Goal: Complete application form: Complete application form

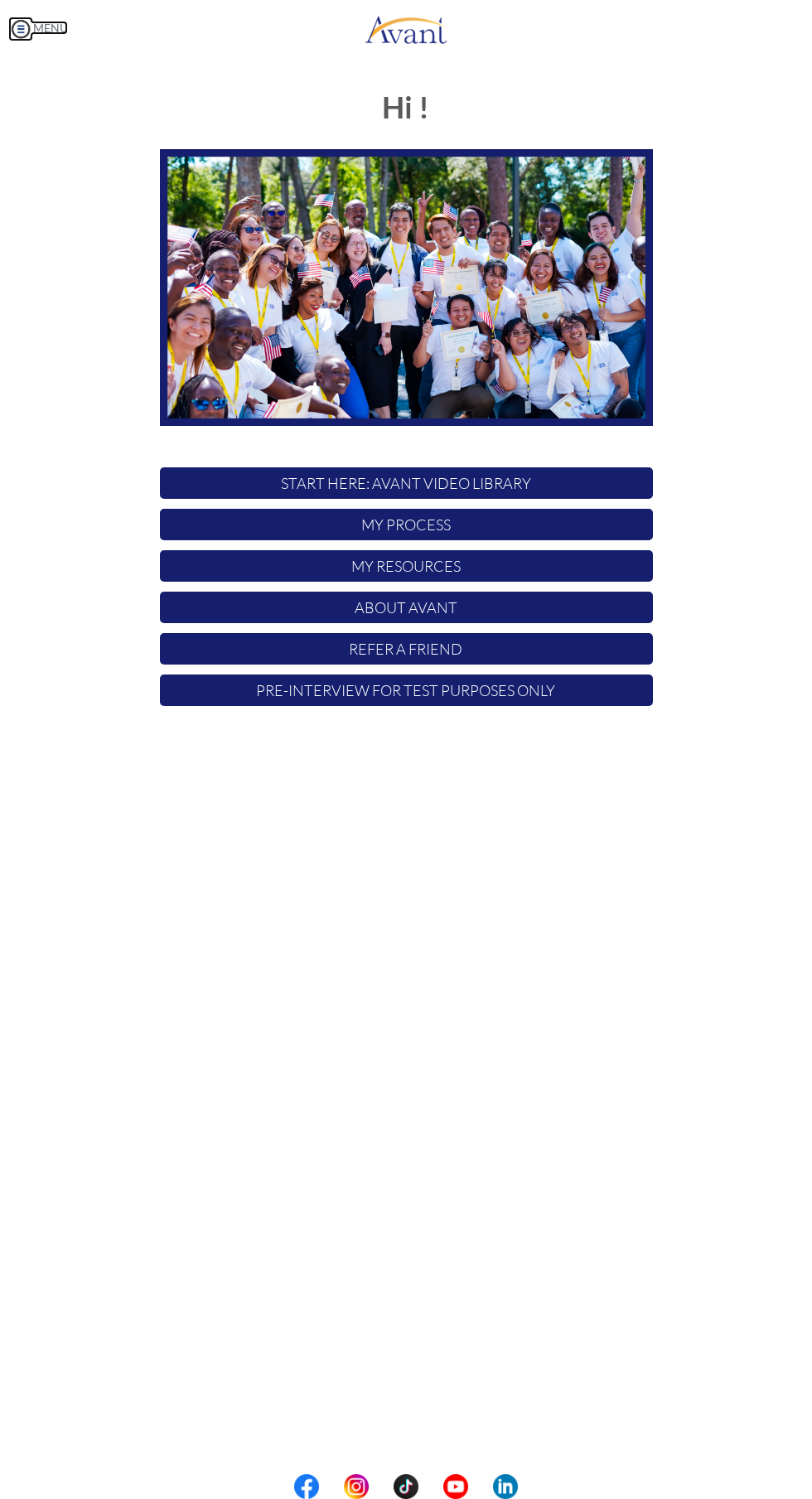
click at [51, 27] on link "MENU" at bounding box center [38, 27] width 60 height 14
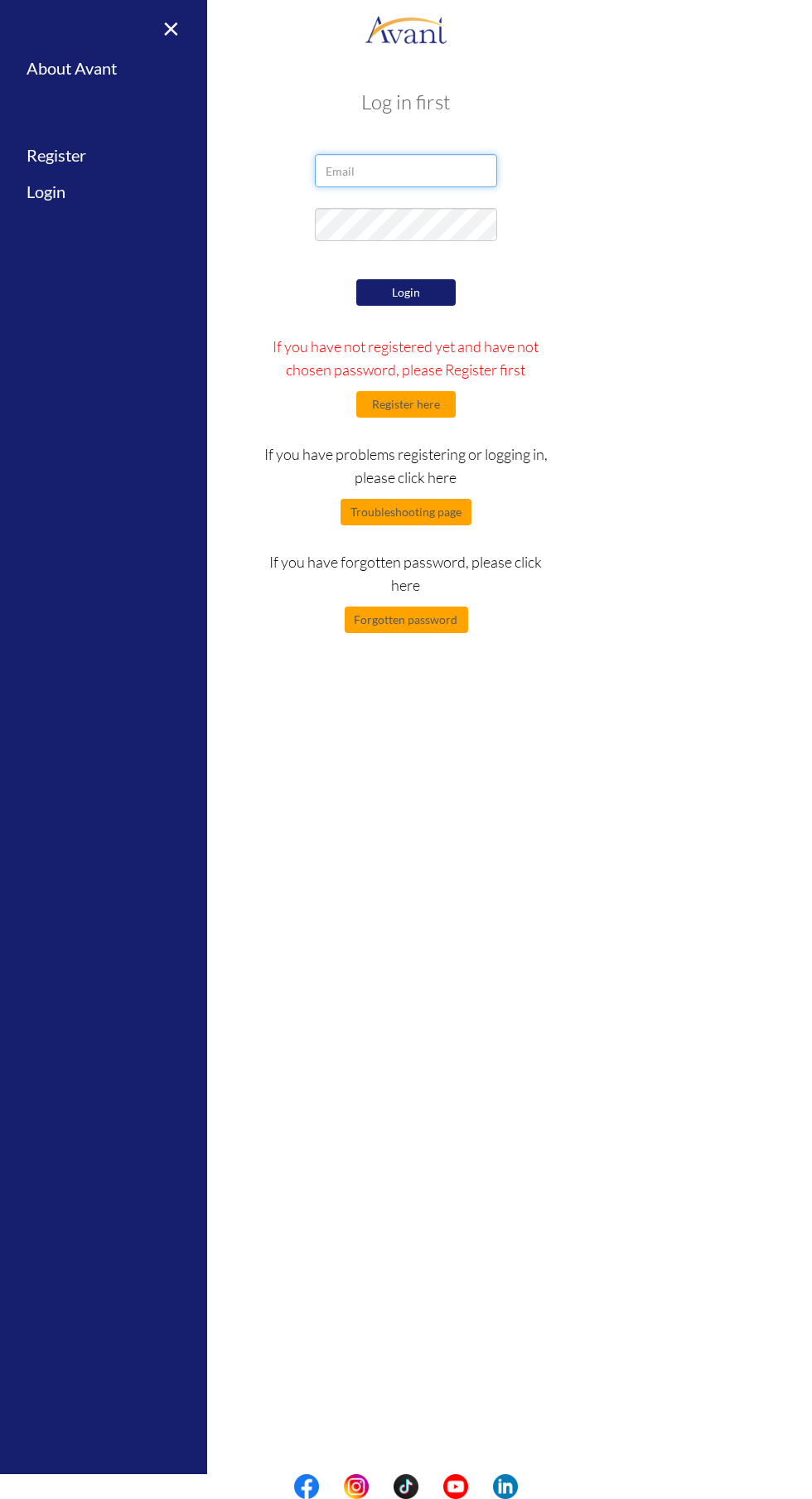
click at [354, 171] on input "email" at bounding box center [406, 171] width 183 height 34
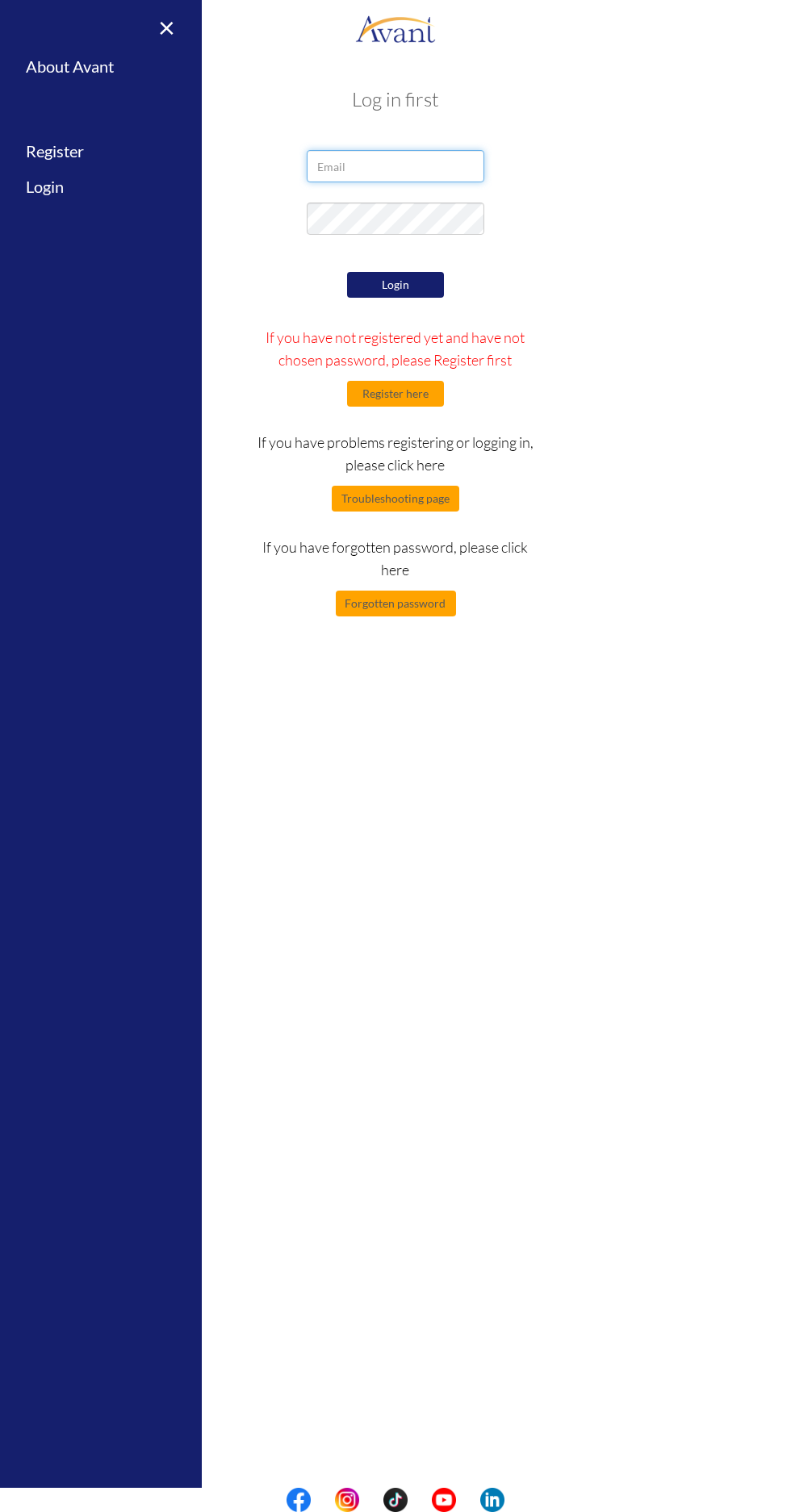
type input "angwenyicharles1@gmail.com"
click at [375, 391] on button "Register here" at bounding box center [395, 393] width 97 height 26
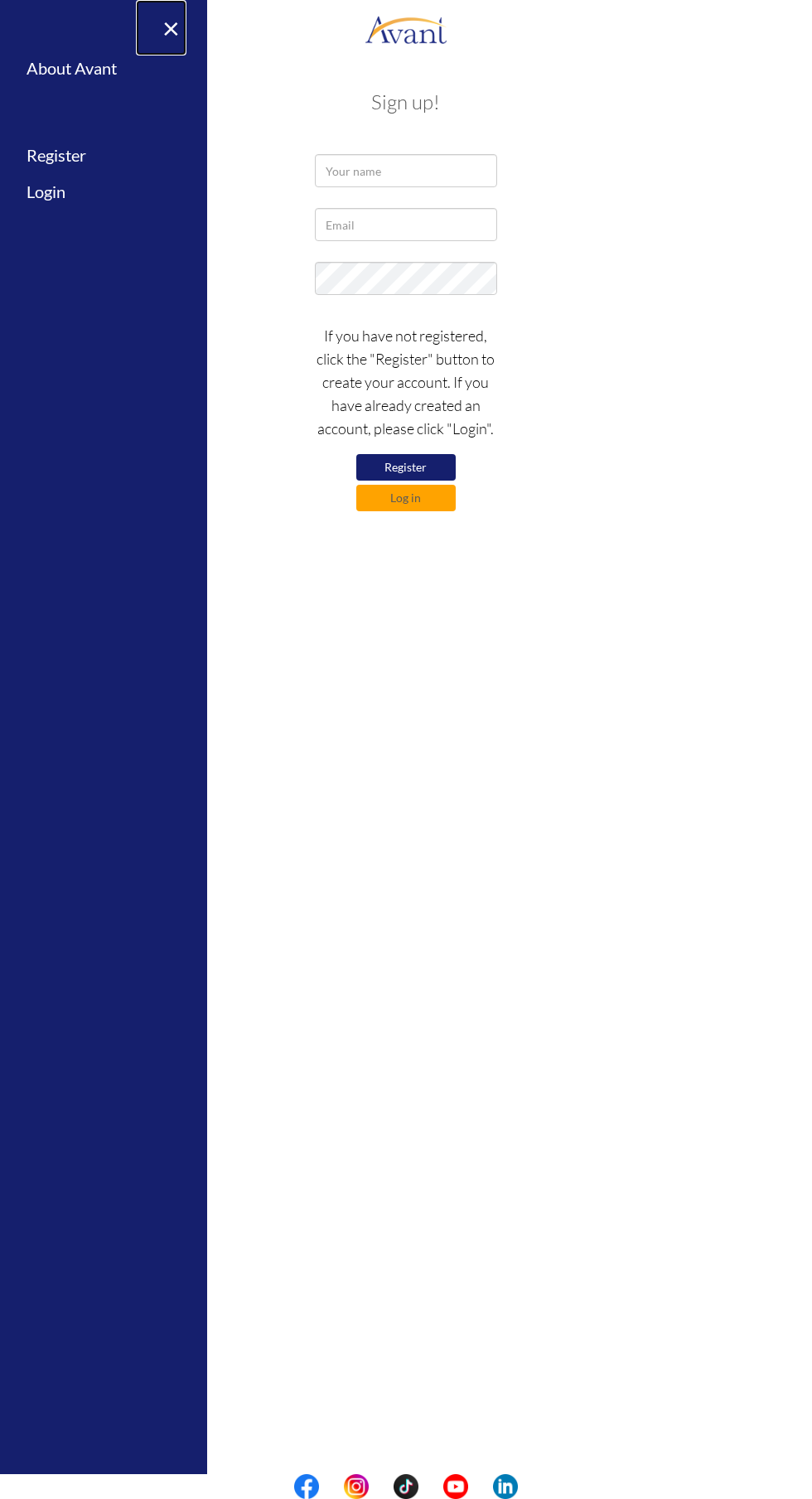
click at [171, 27] on link "×" at bounding box center [160, 27] width 50 height 56
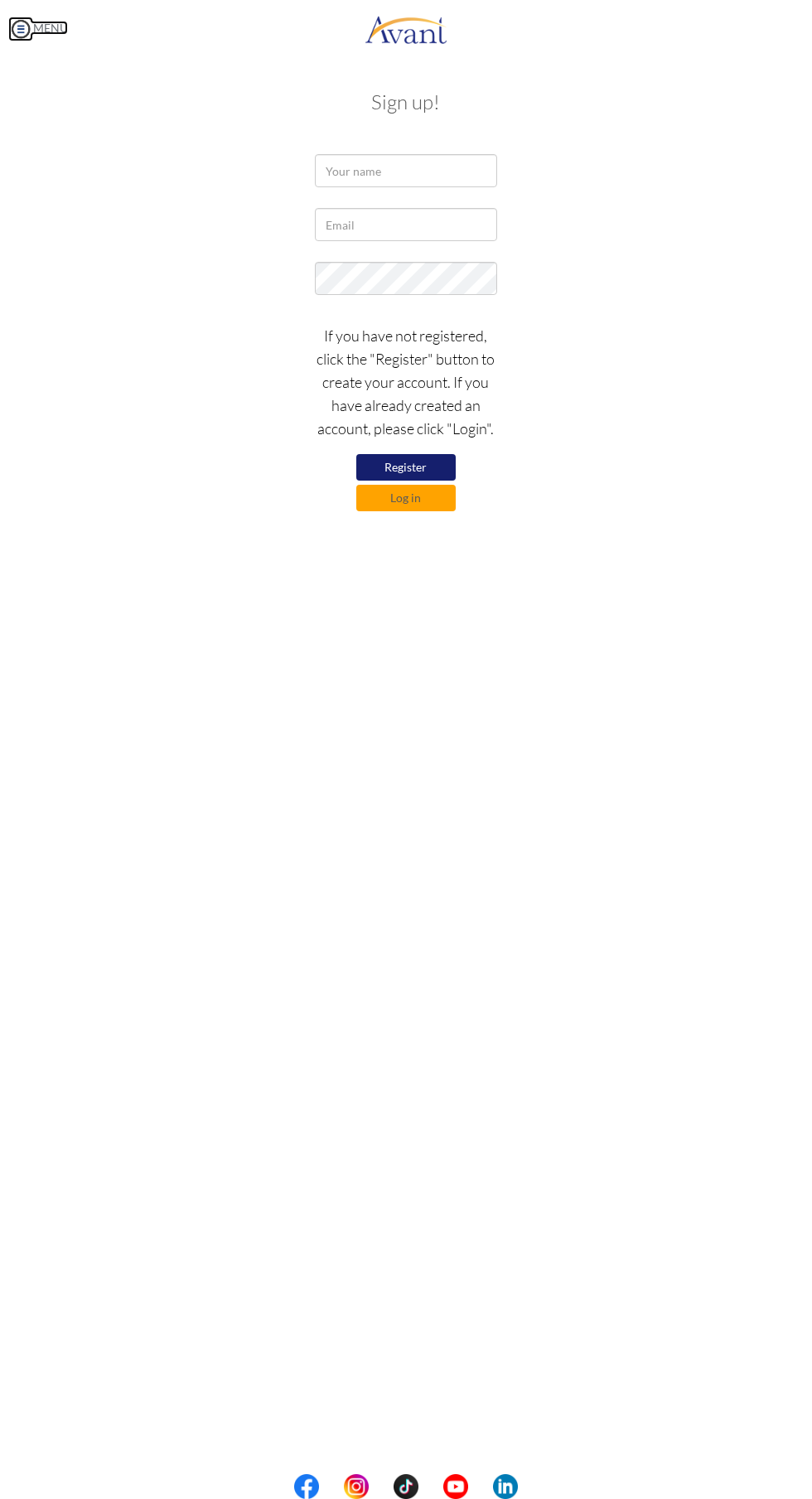
click at [20, 28] on img at bounding box center [20, 29] width 25 height 25
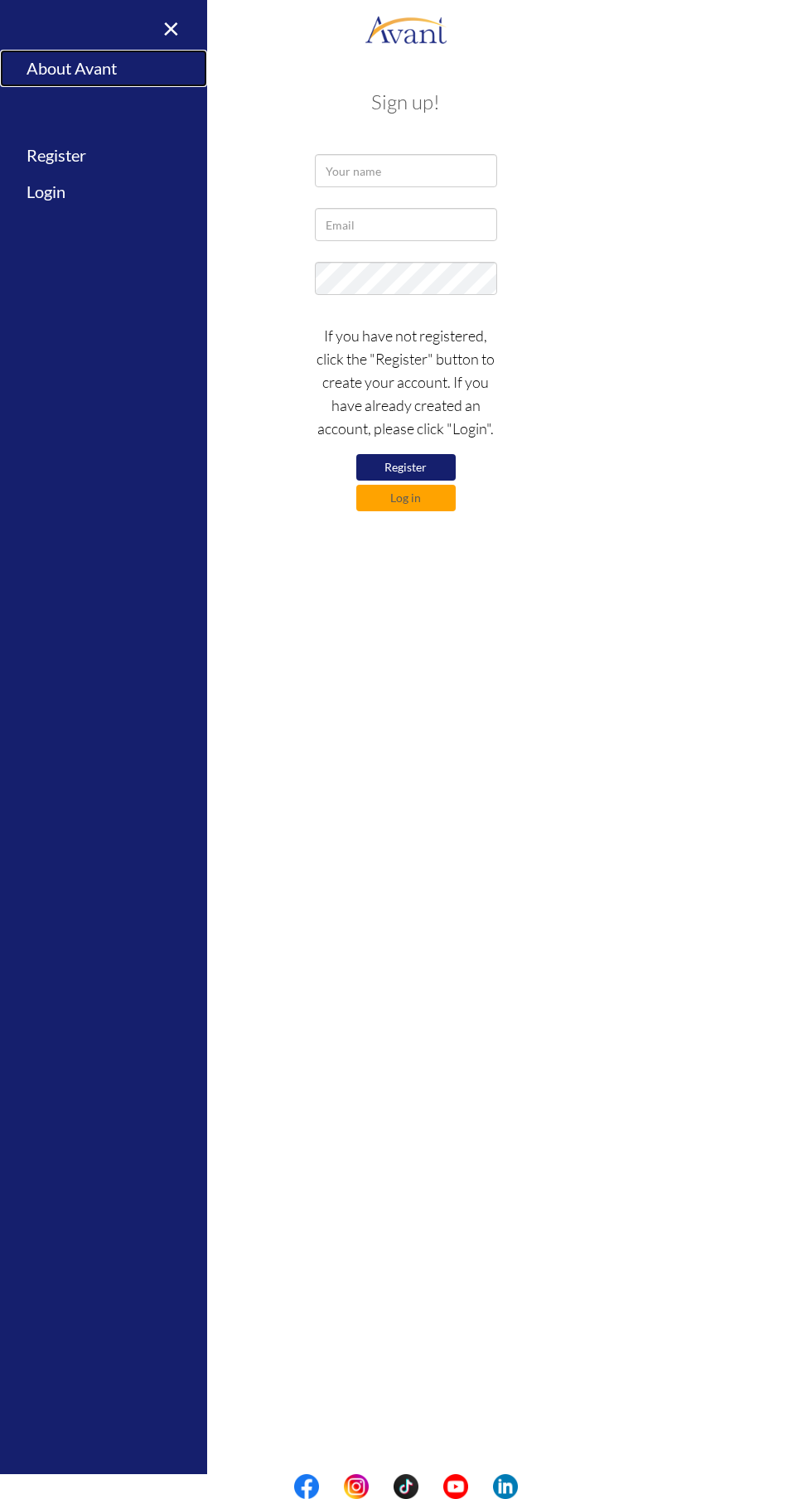
click at [58, 67] on link "About Avant" at bounding box center [103, 68] width 207 height 37
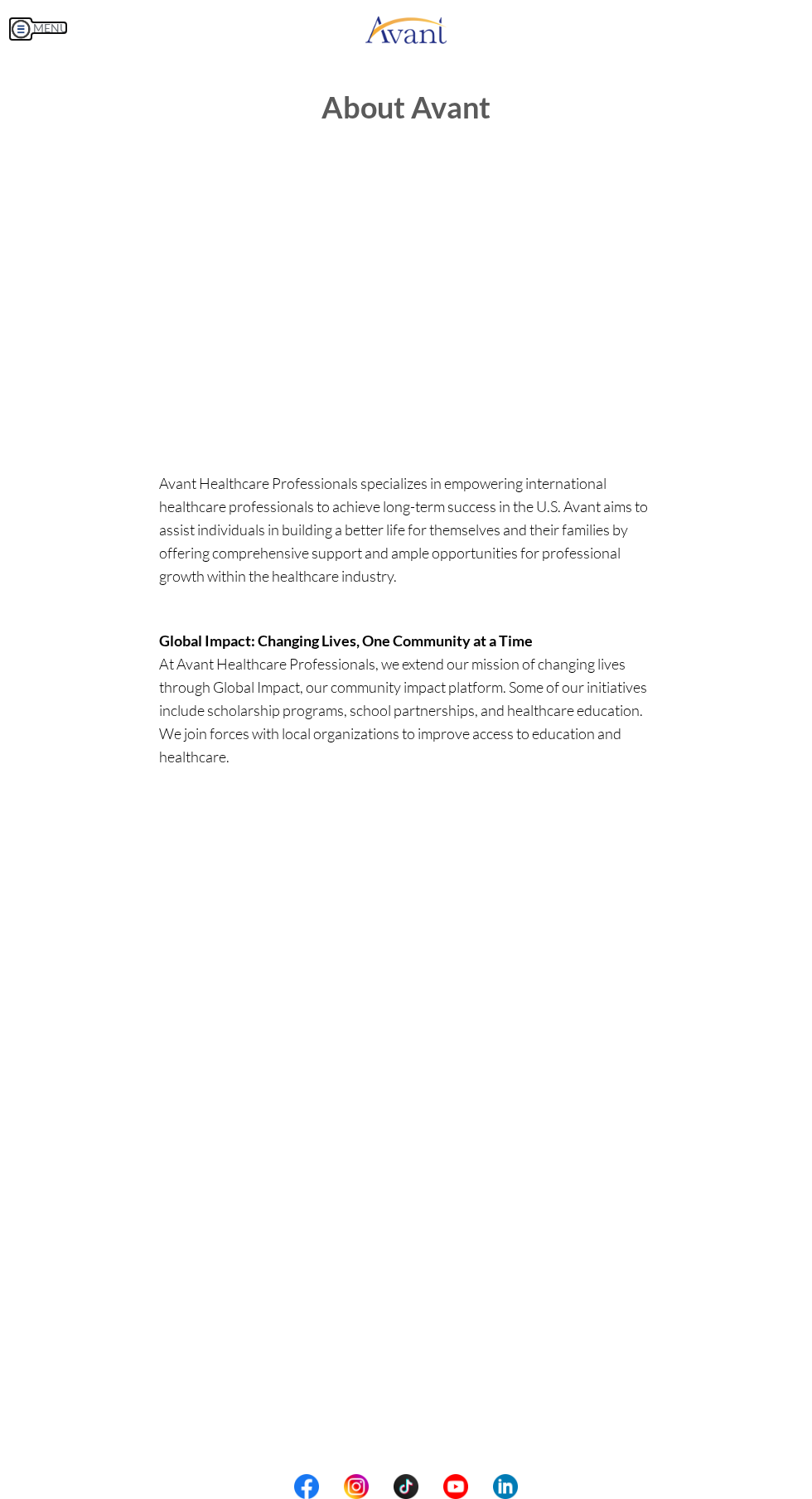
click at [41, 23] on link "MENU" at bounding box center [38, 27] width 60 height 14
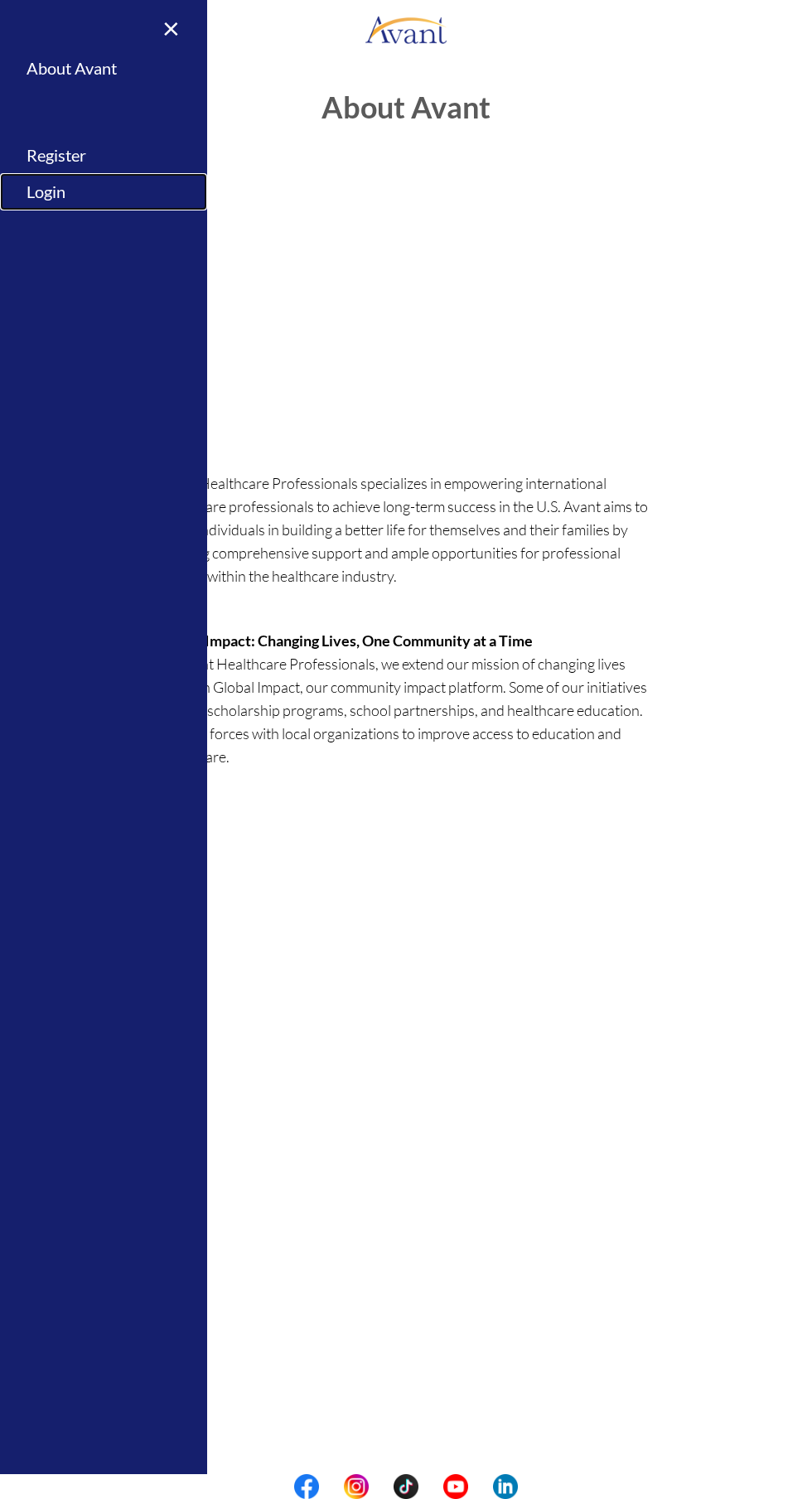
click at [67, 204] on link "Login" at bounding box center [103, 191] width 207 height 37
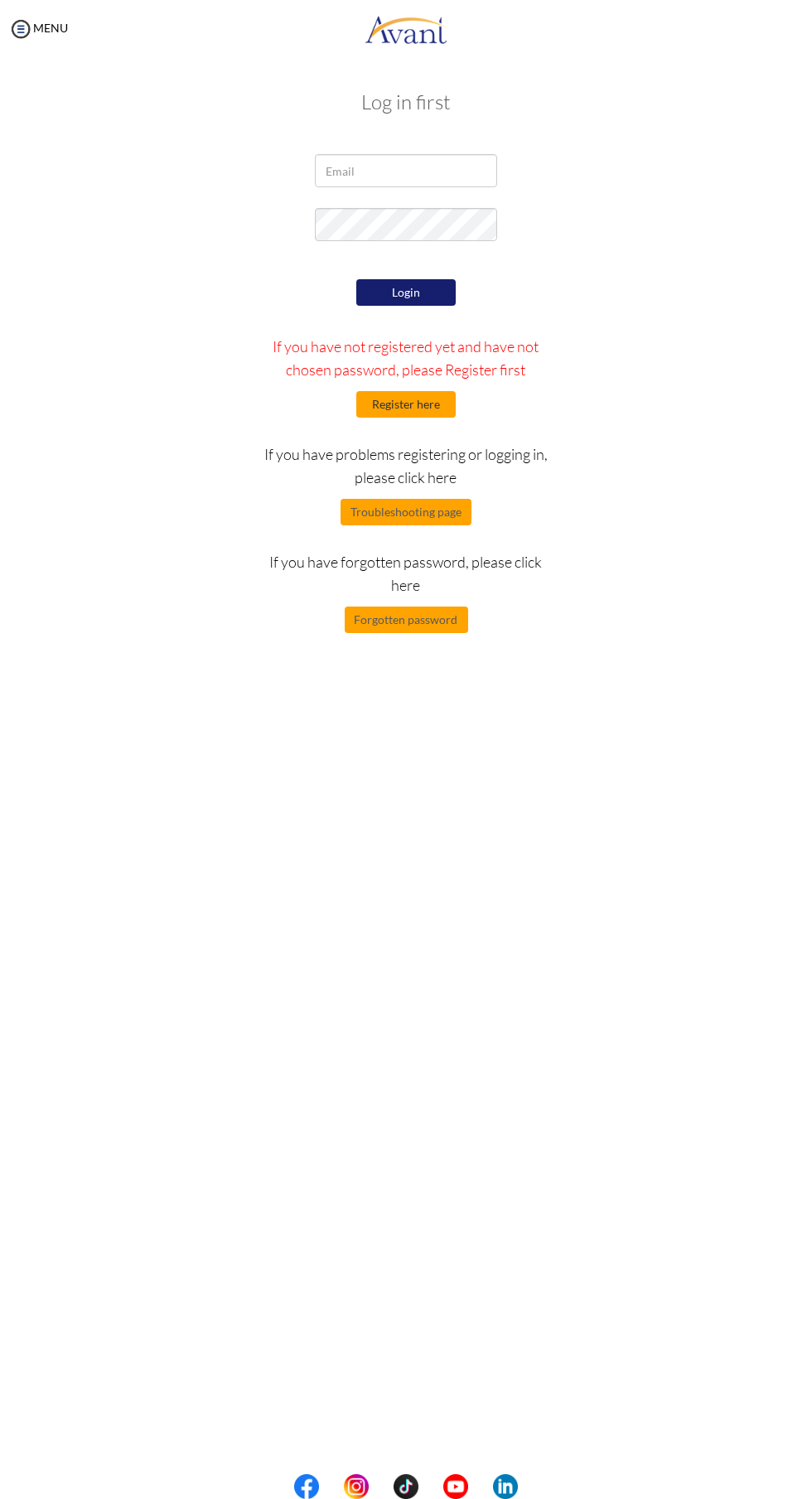
click at [388, 405] on button "Register here" at bounding box center [406, 404] width 100 height 26
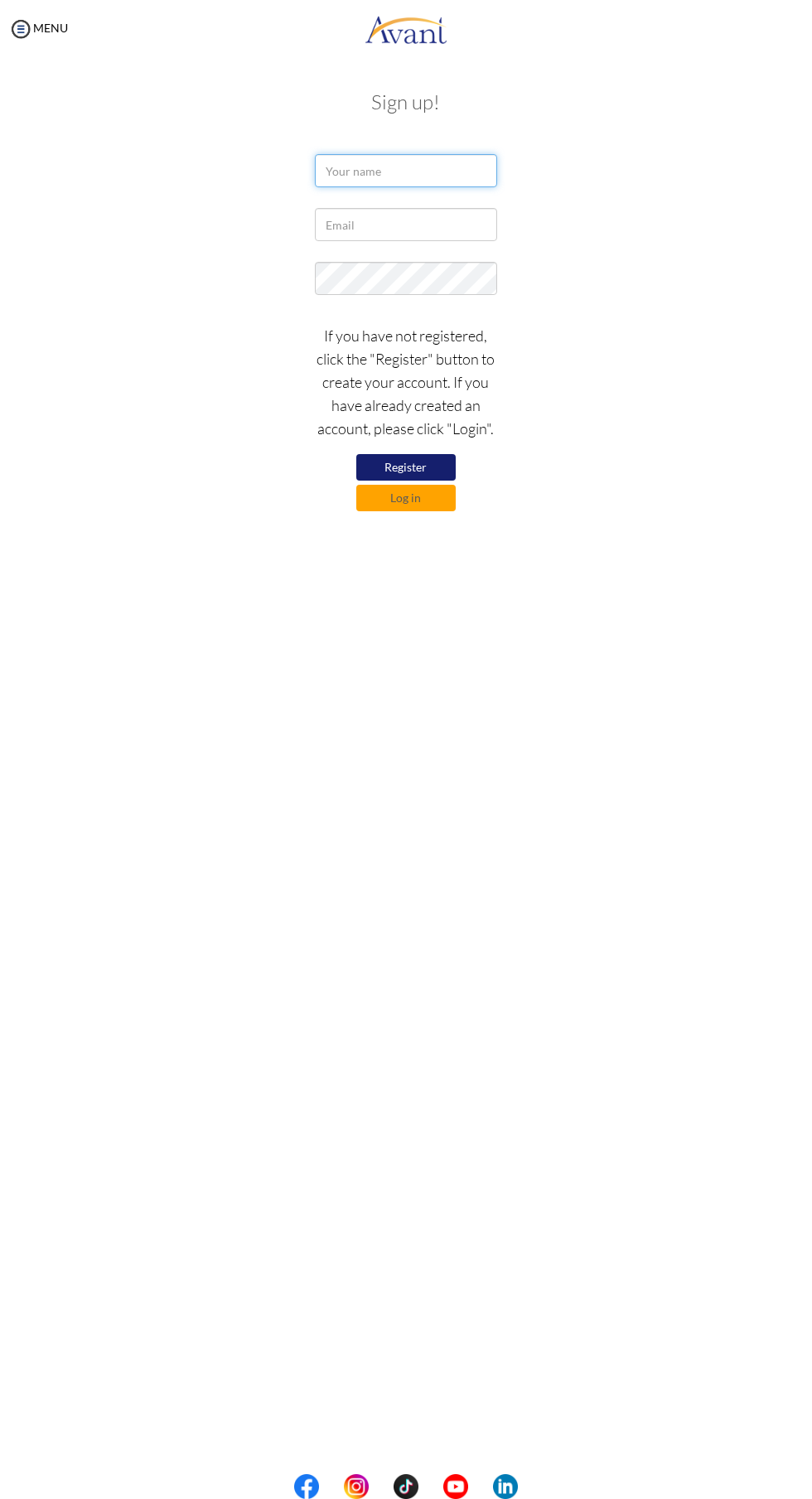
click at [339, 166] on input "text" at bounding box center [406, 171] width 183 height 34
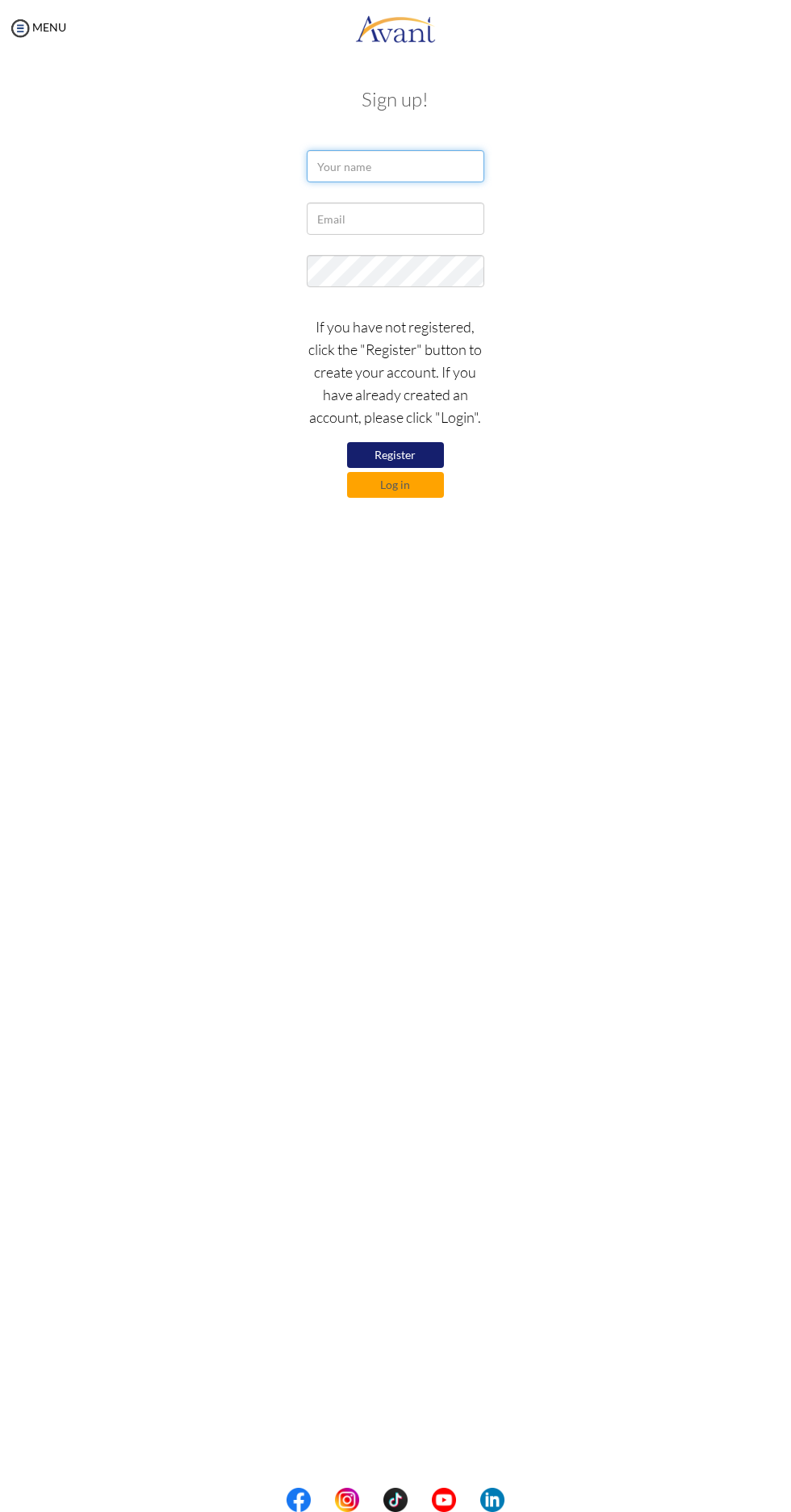
type input "Charles Angwenyi Oyugi"
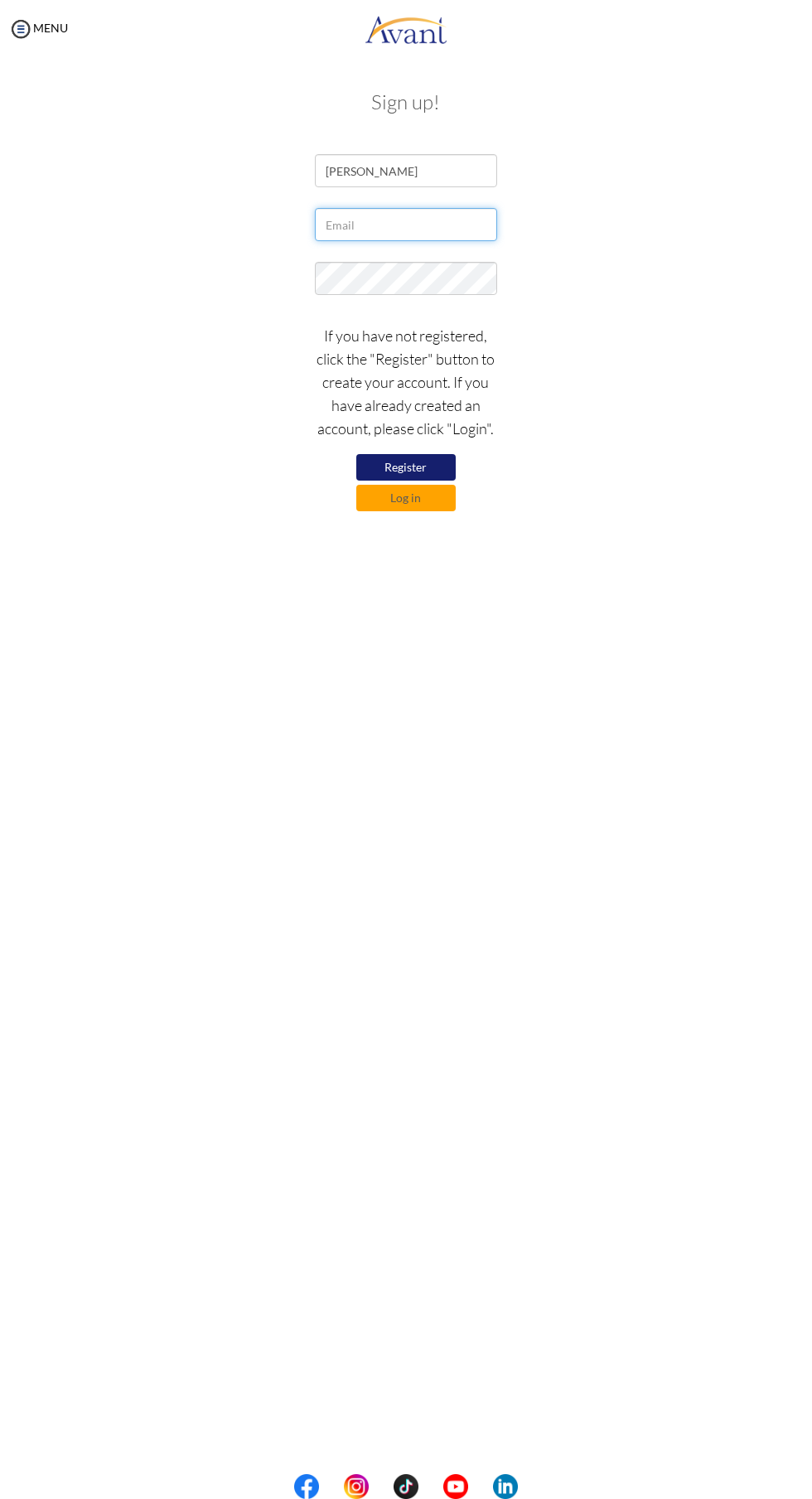
click at [349, 225] on input "text" at bounding box center [406, 225] width 183 height 34
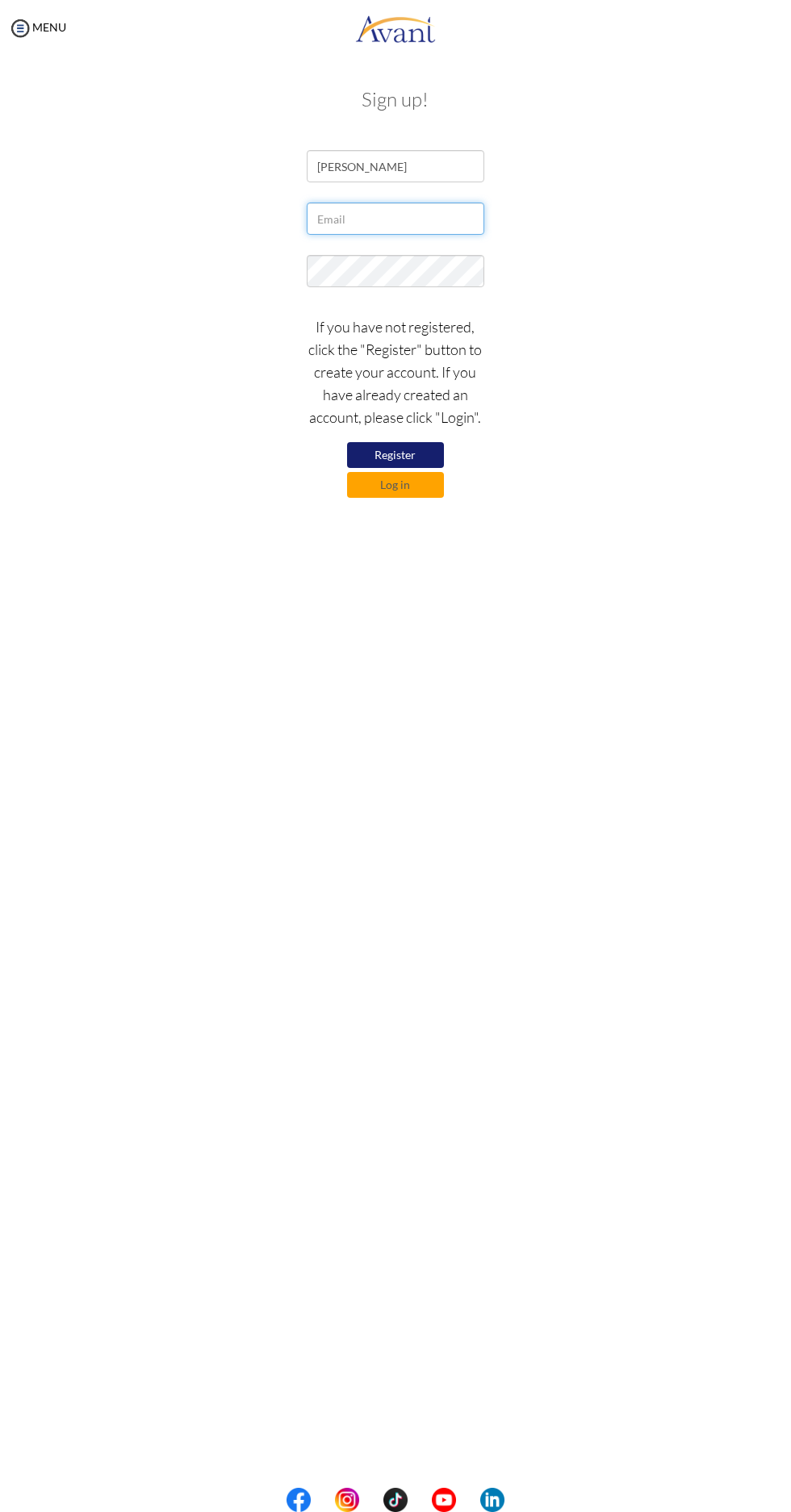
type input "angwenyicharles1@gmail.com"
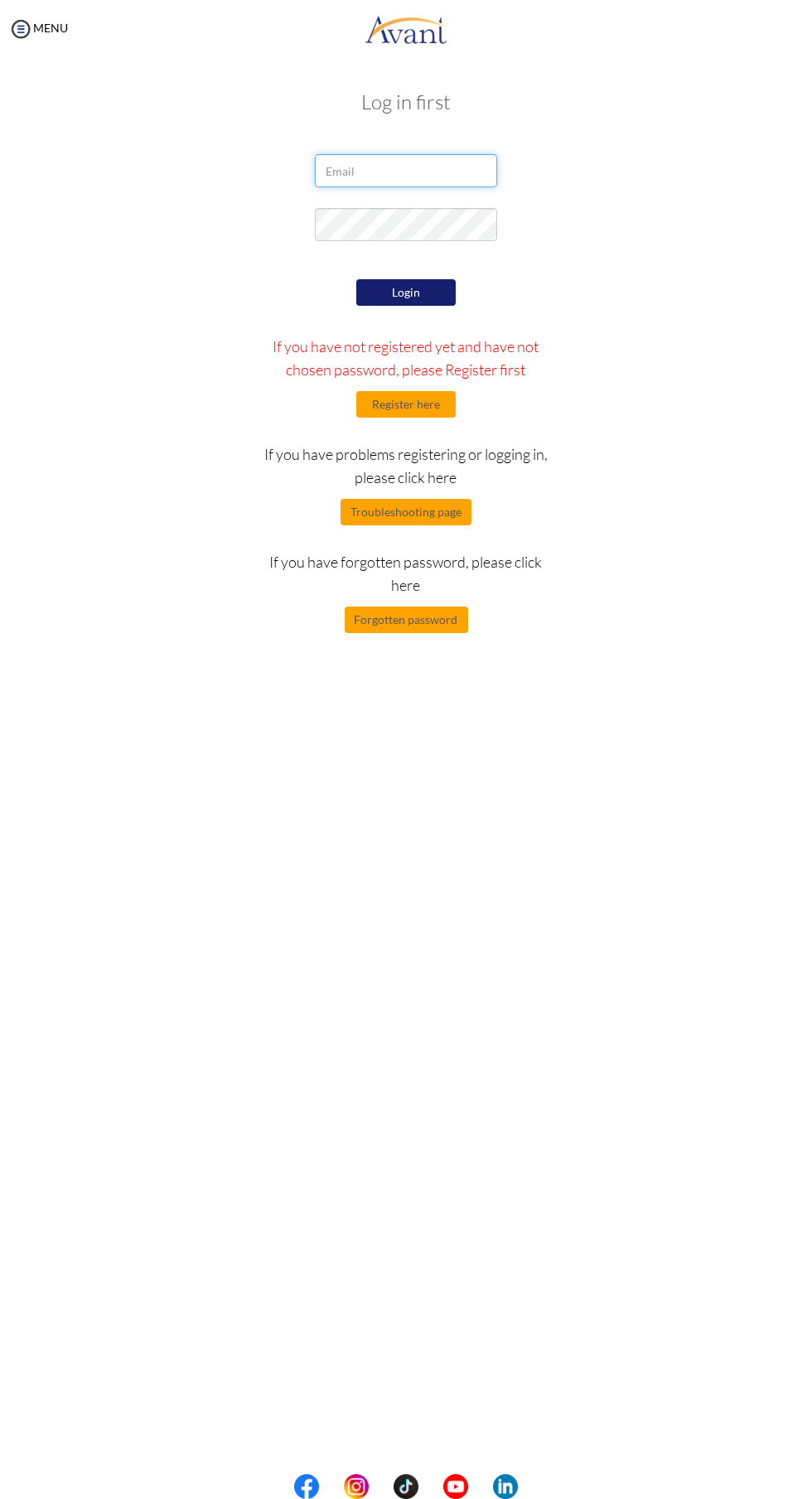
click at [433, 171] on input "email" at bounding box center [406, 171] width 183 height 34
type input "angwenyicharles1@gmail.com"
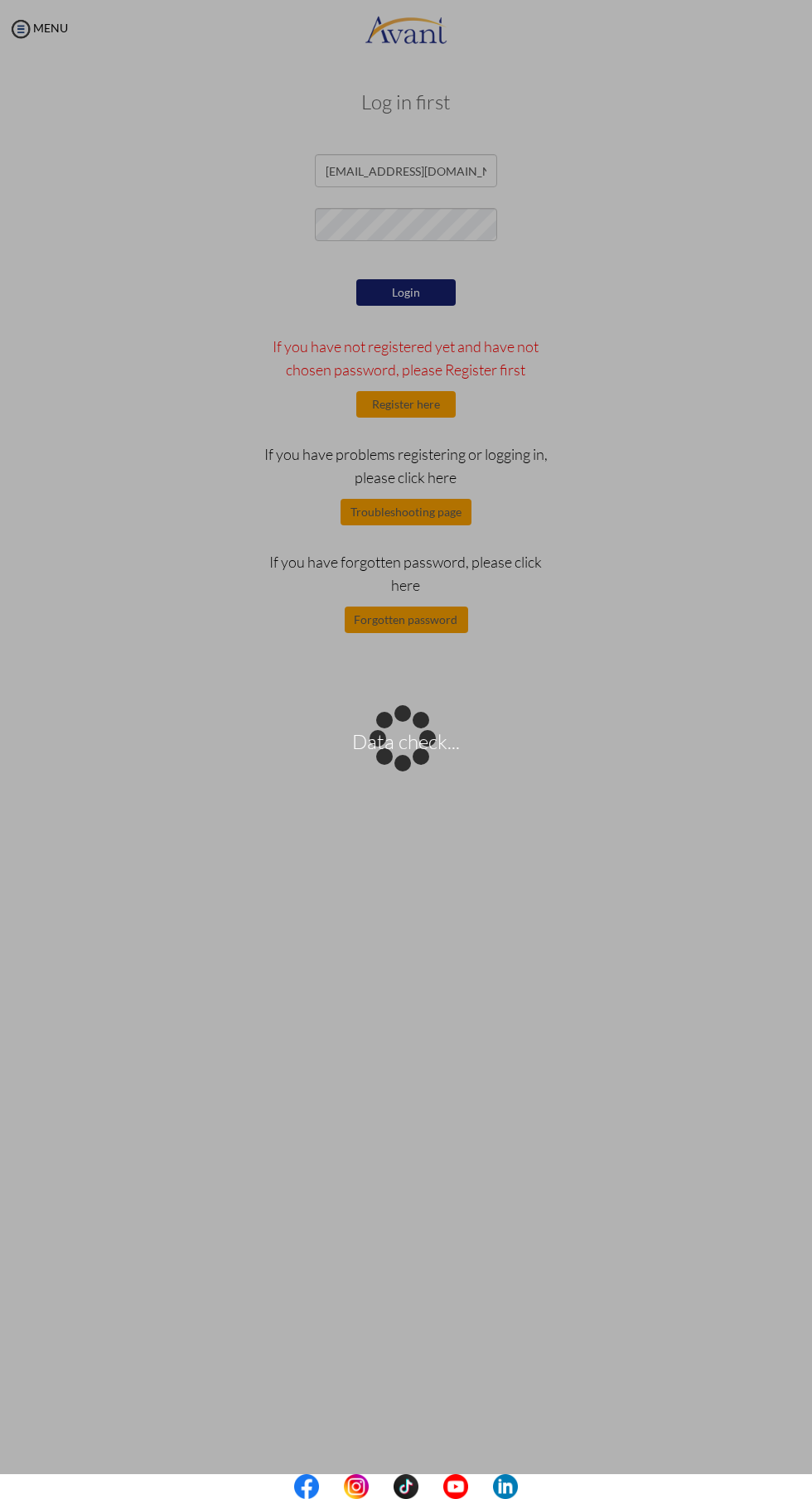
click at [418, 738] on div "Data check..." at bounding box center [406, 750] width 23 height 23
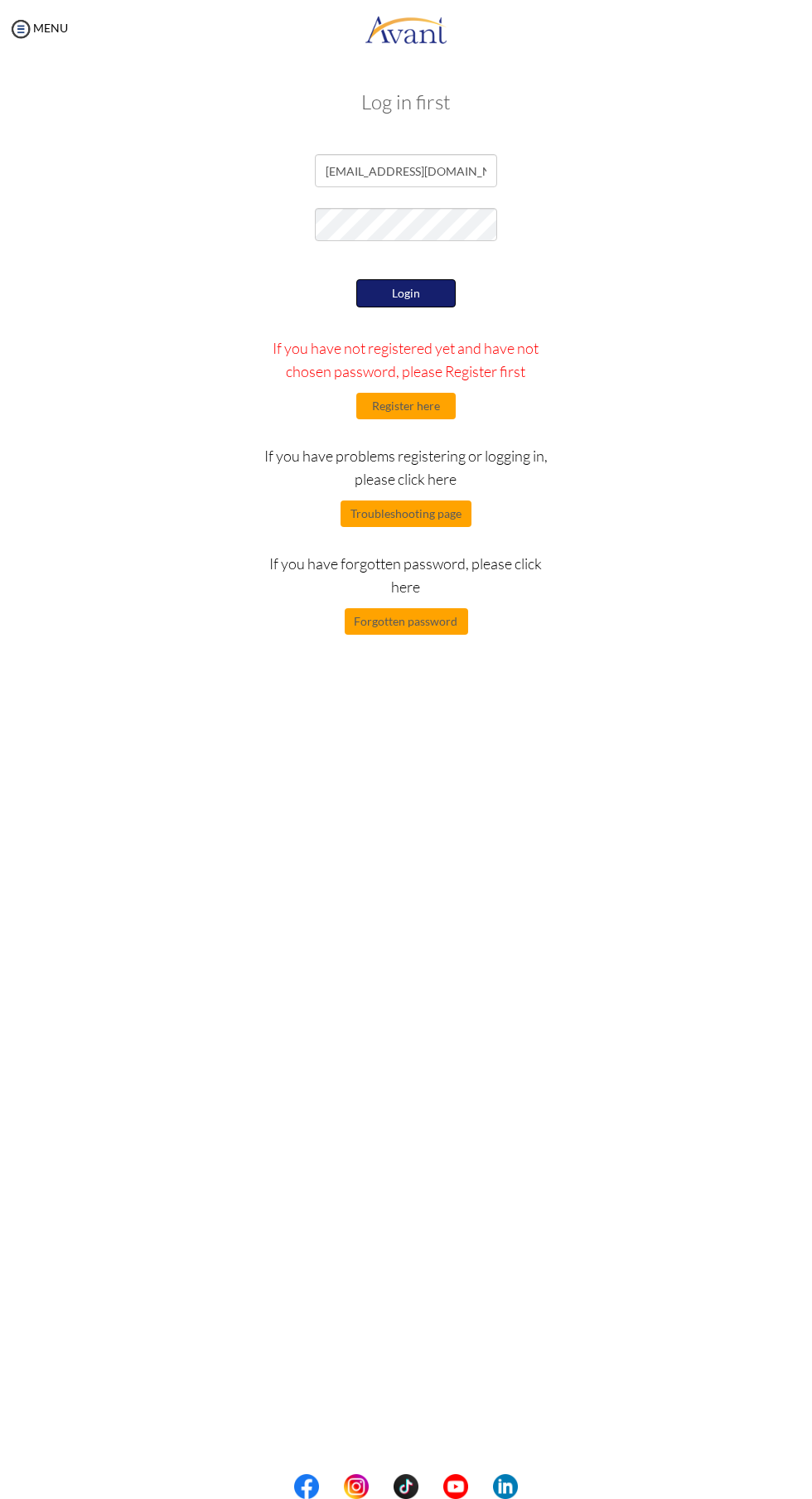
click at [391, 293] on button "Login" at bounding box center [406, 294] width 100 height 28
click at [400, 284] on button "Login" at bounding box center [406, 294] width 100 height 28
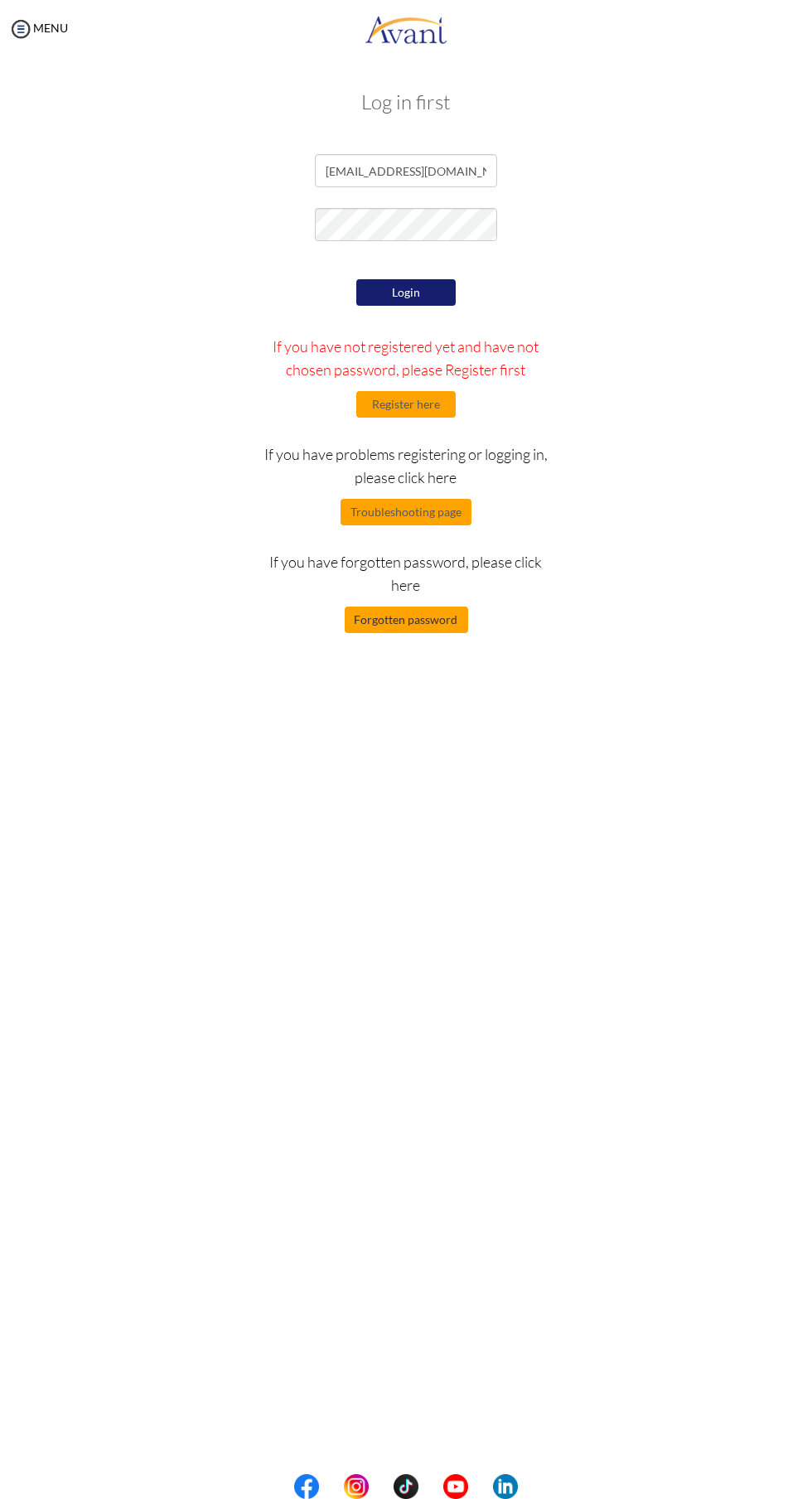
click at [439, 622] on button "Forgotten password" at bounding box center [406, 620] width 123 height 26
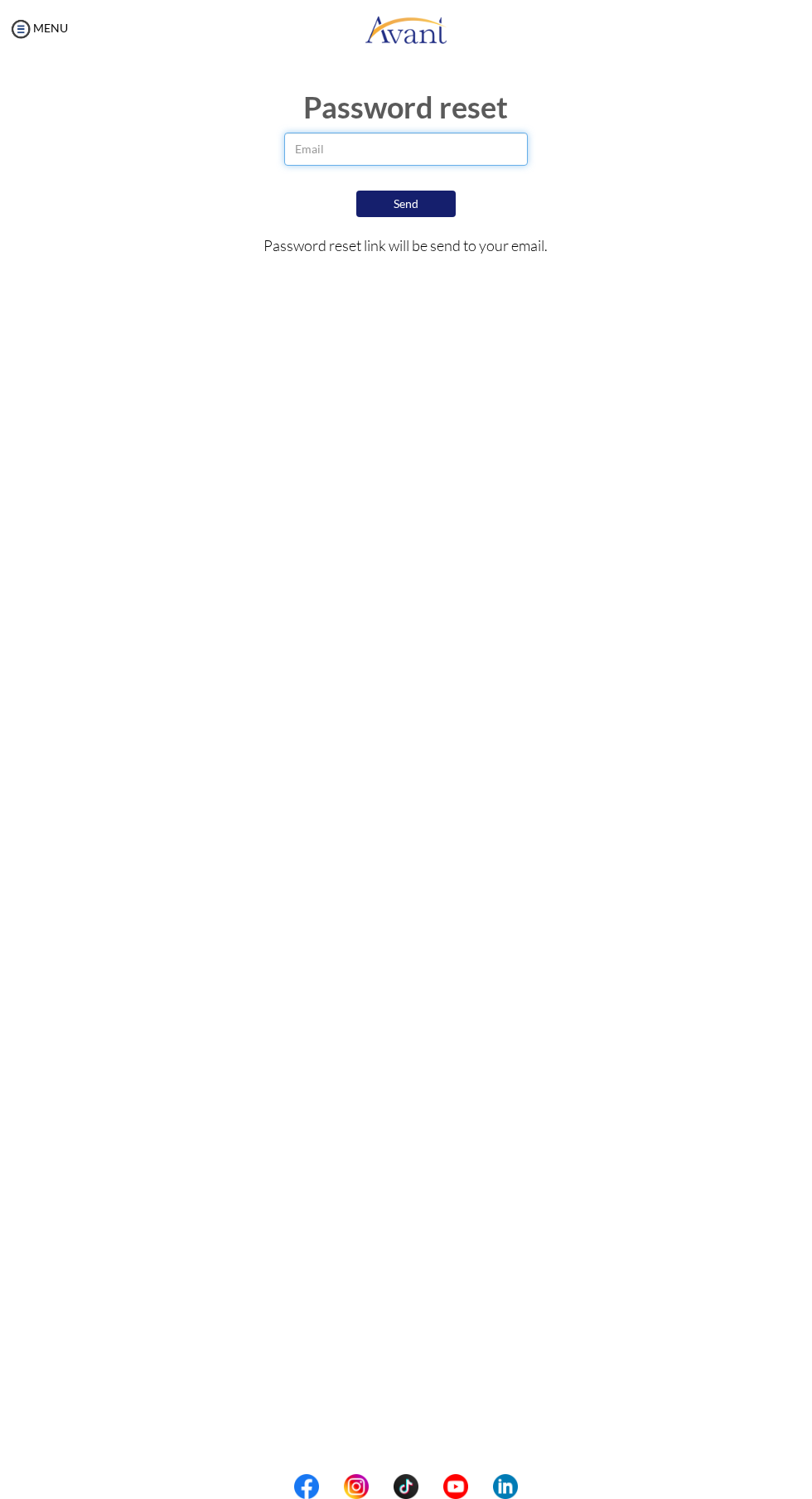
click at [329, 148] on input "email" at bounding box center [405, 149] width 242 height 34
click at [324, 148] on input "email" at bounding box center [405, 149] width 242 height 34
type input "angwenyicharles1@gmail.com"
click at [381, 211] on button "Send" at bounding box center [406, 205] width 100 height 28
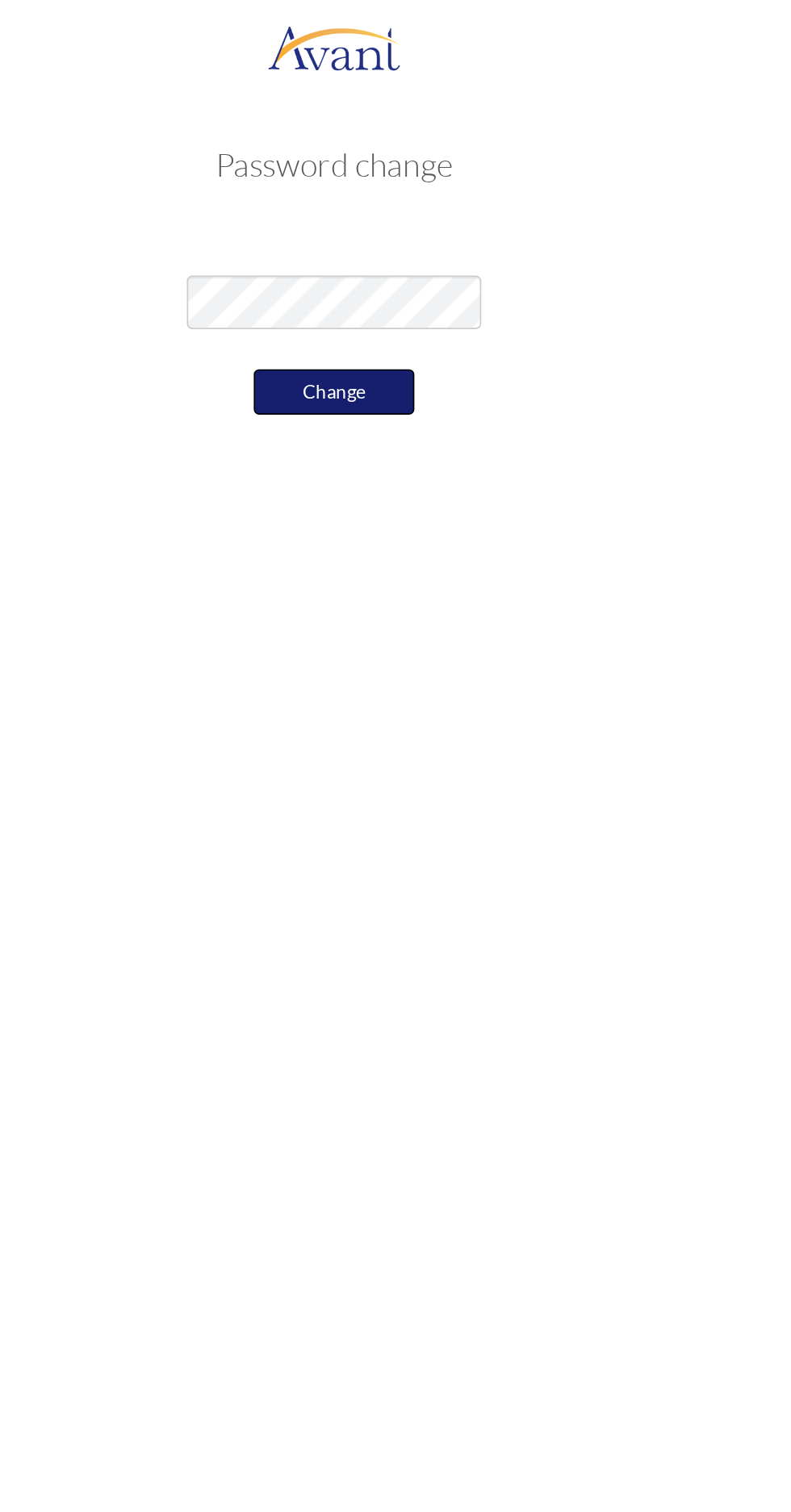
click at [385, 242] on button "Change" at bounding box center [395, 236] width 97 height 27
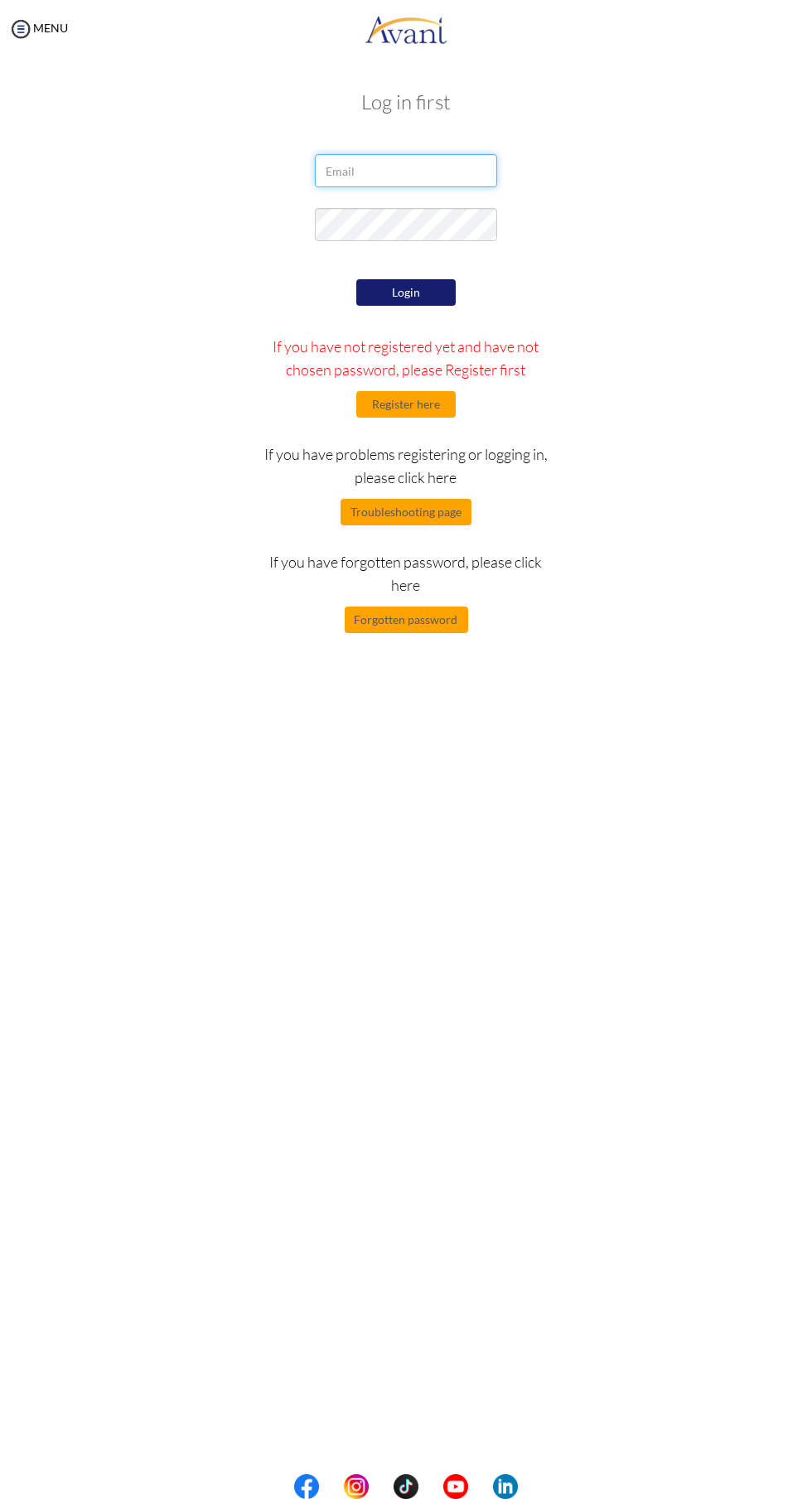
click at [363, 164] on input "email" at bounding box center [406, 171] width 183 height 34
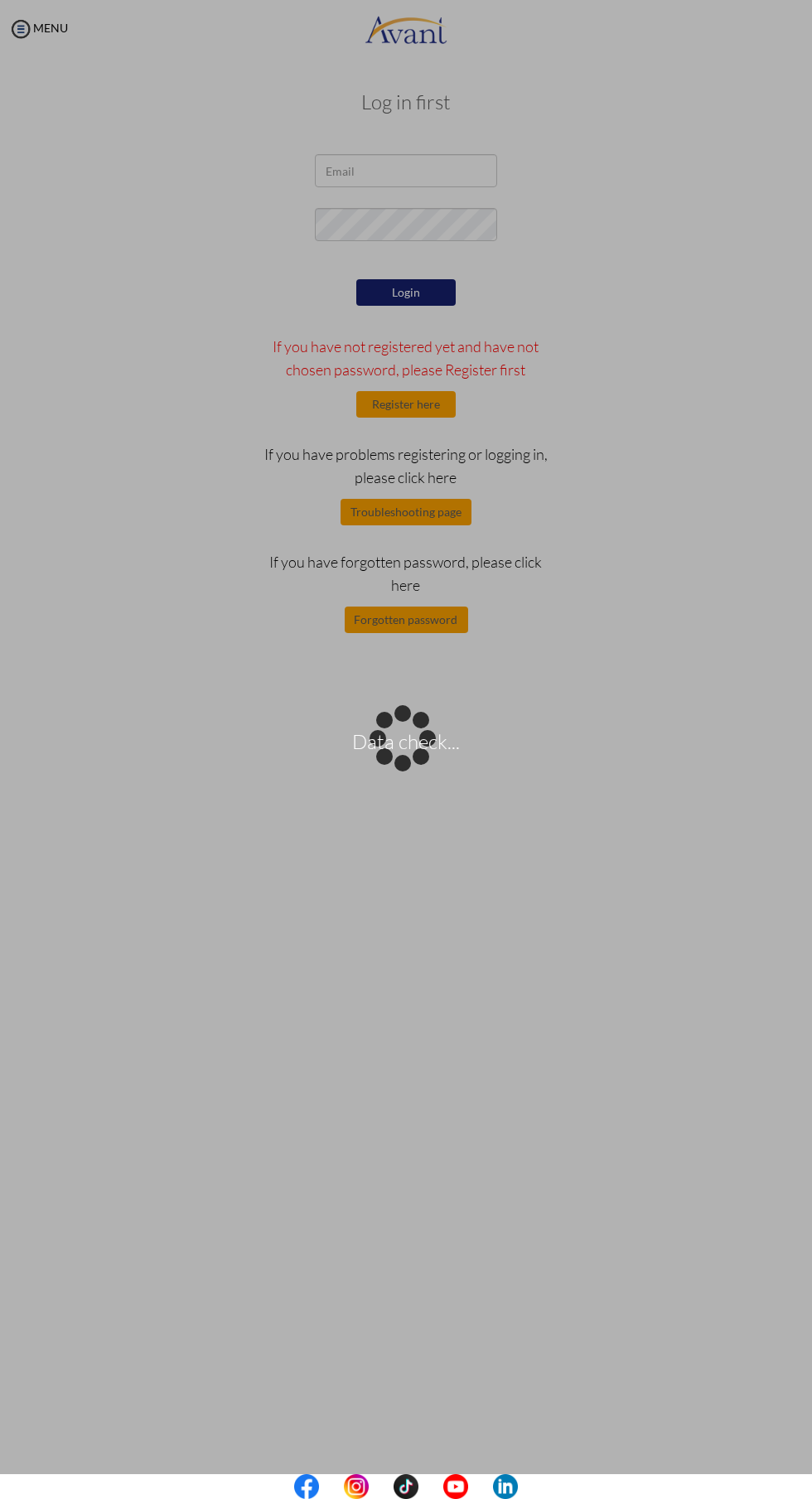
click at [394, 738] on div "Data check..." at bounding box center [406, 750] width 23 height 23
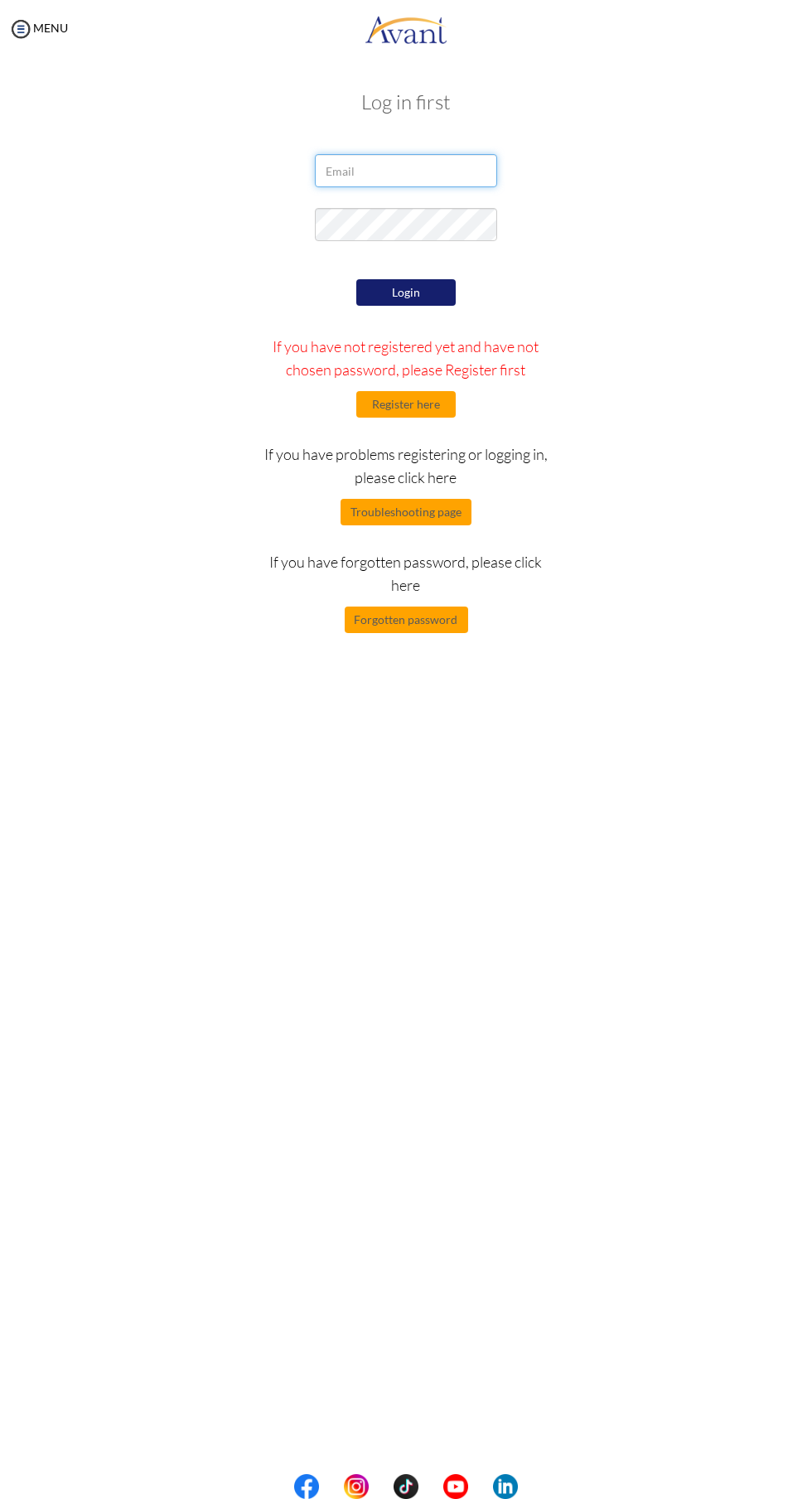
click at [362, 171] on input "email" at bounding box center [406, 171] width 183 height 34
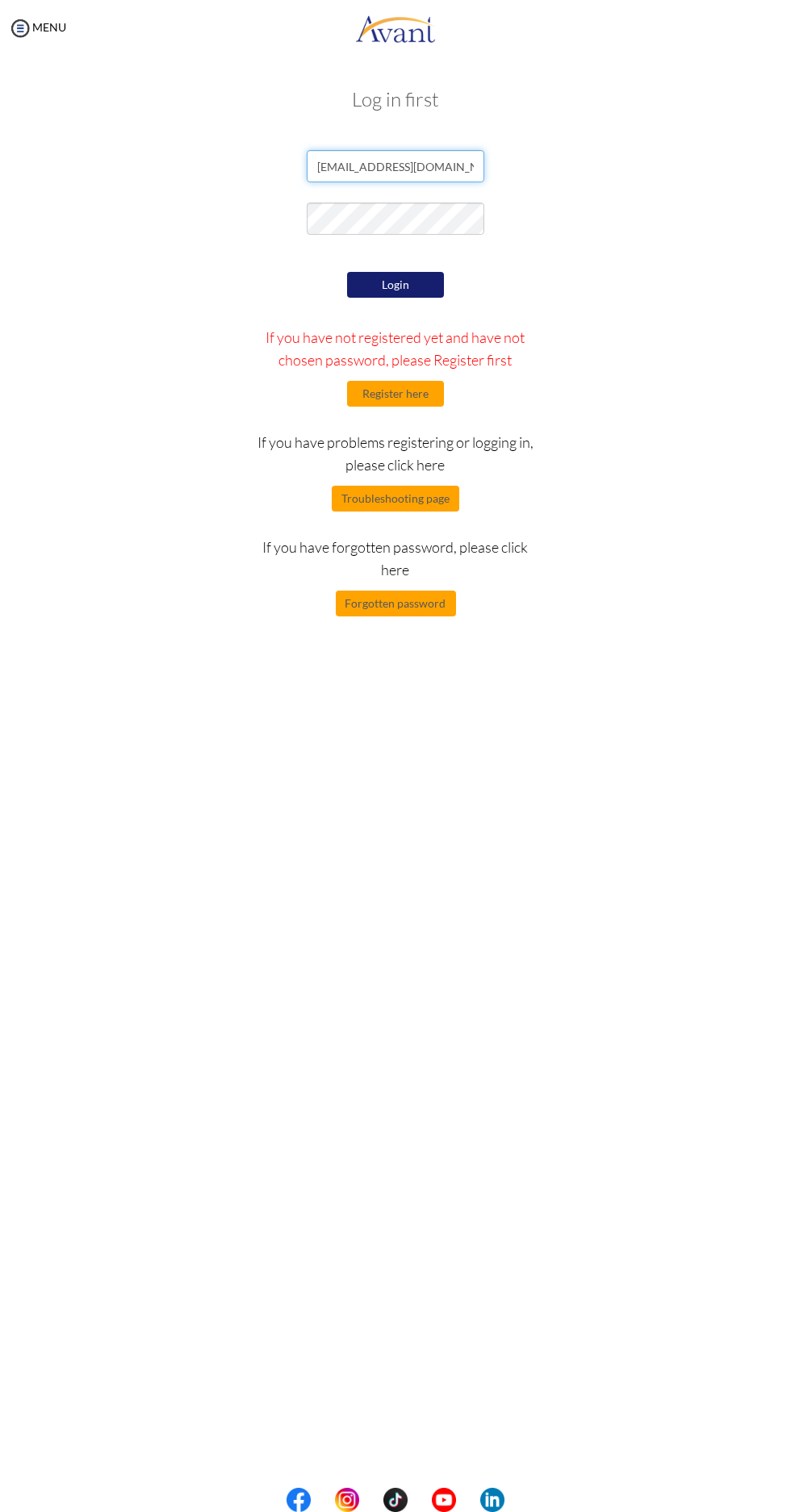
type input "angwenyicharles1@gmail.com"
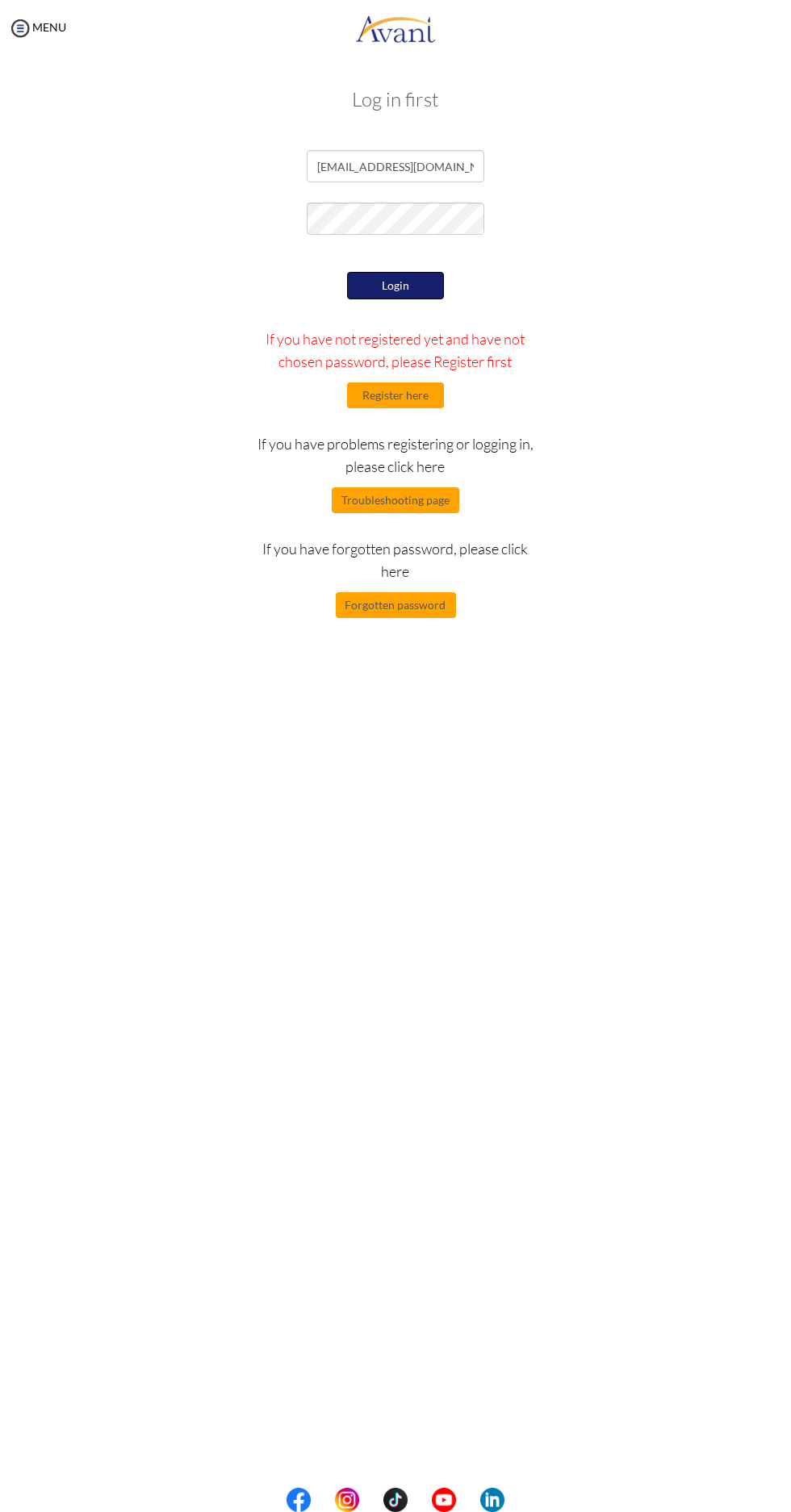
click at [370, 291] on button "Login" at bounding box center [395, 286] width 97 height 27
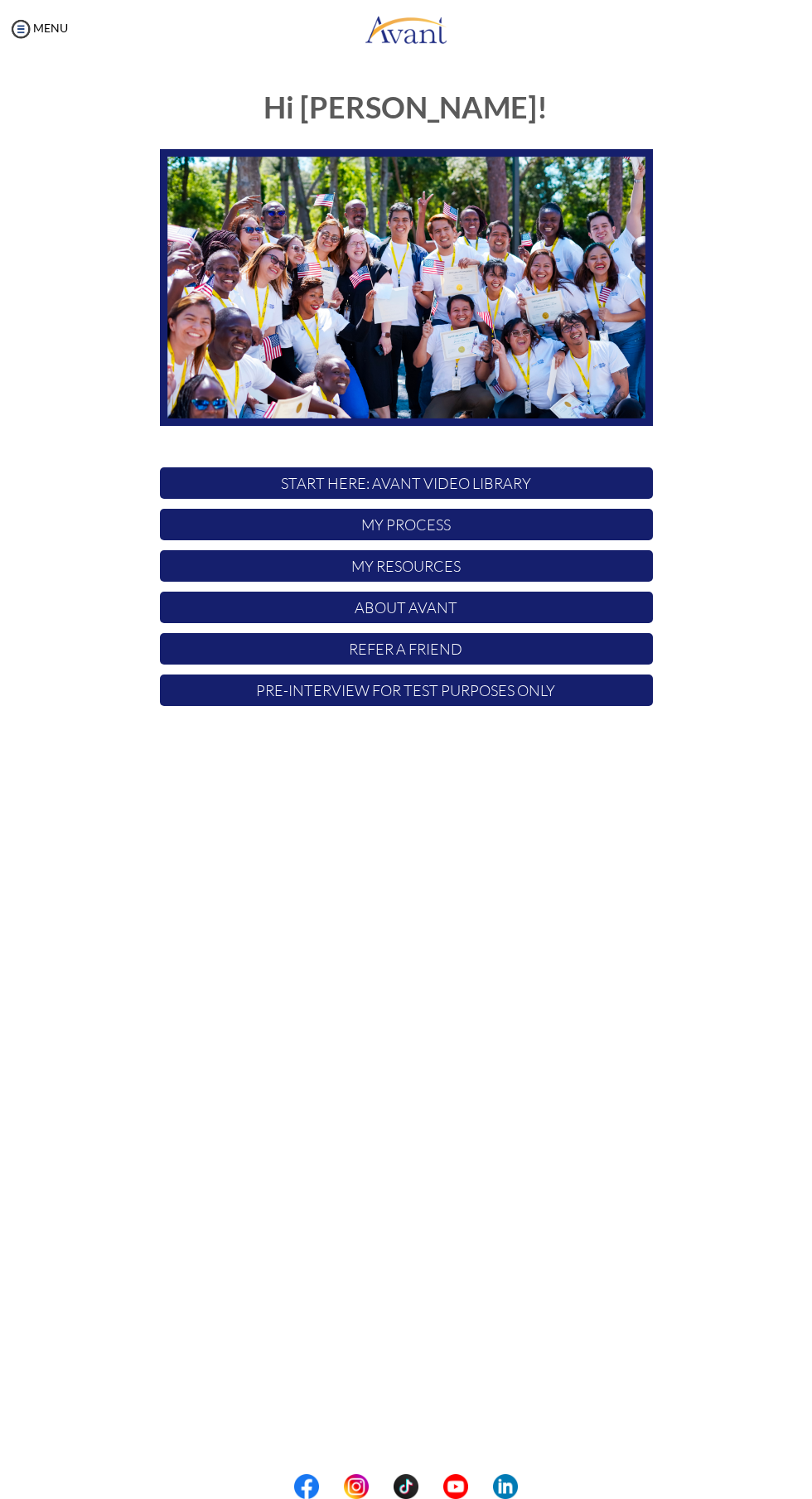
click at [496, 512] on p "My Process" at bounding box center [406, 525] width 493 height 32
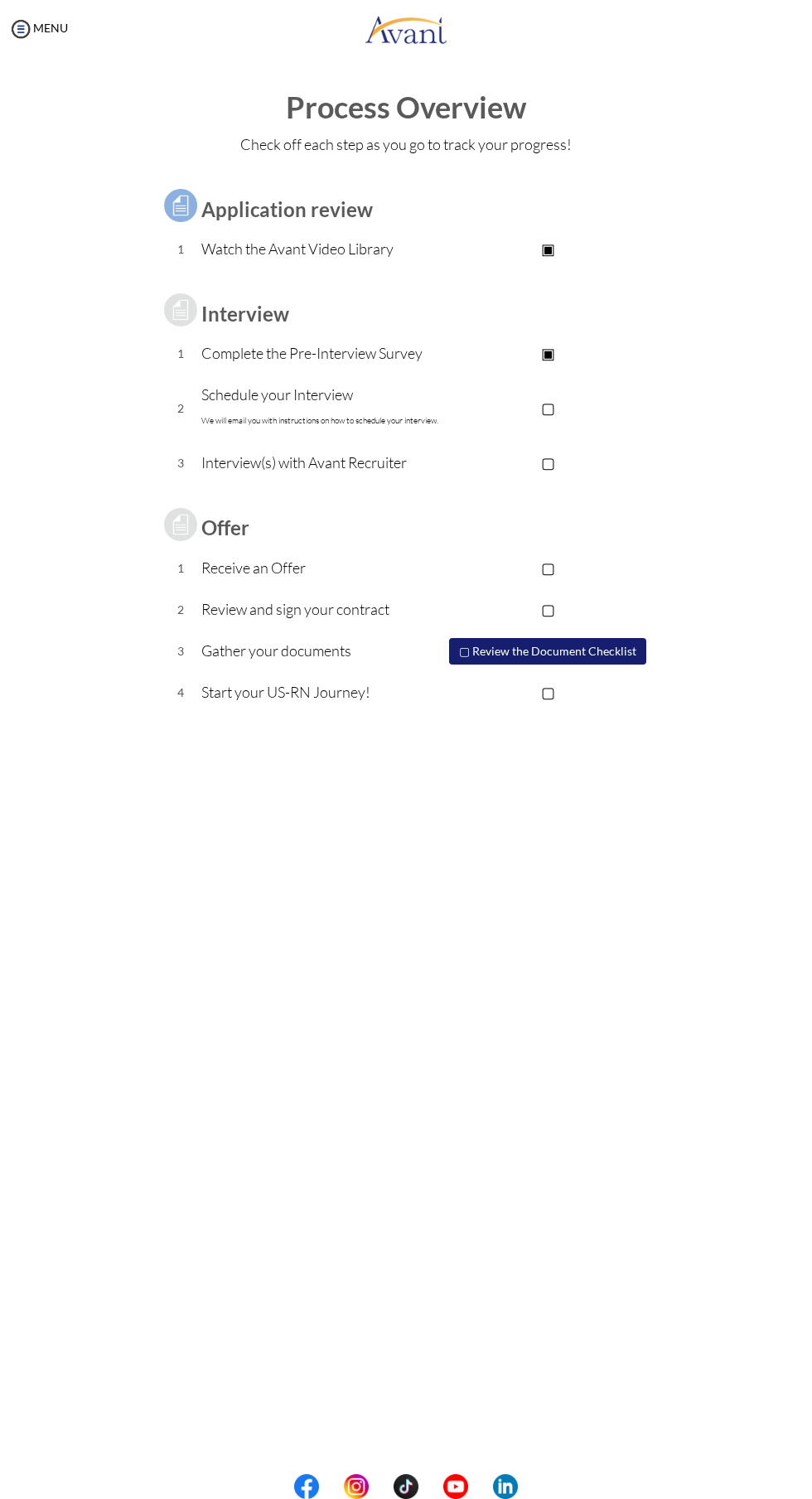
click at [542, 412] on p "▢" at bounding box center [548, 407] width 210 height 23
click at [51, 30] on link "MENU" at bounding box center [38, 27] width 60 height 14
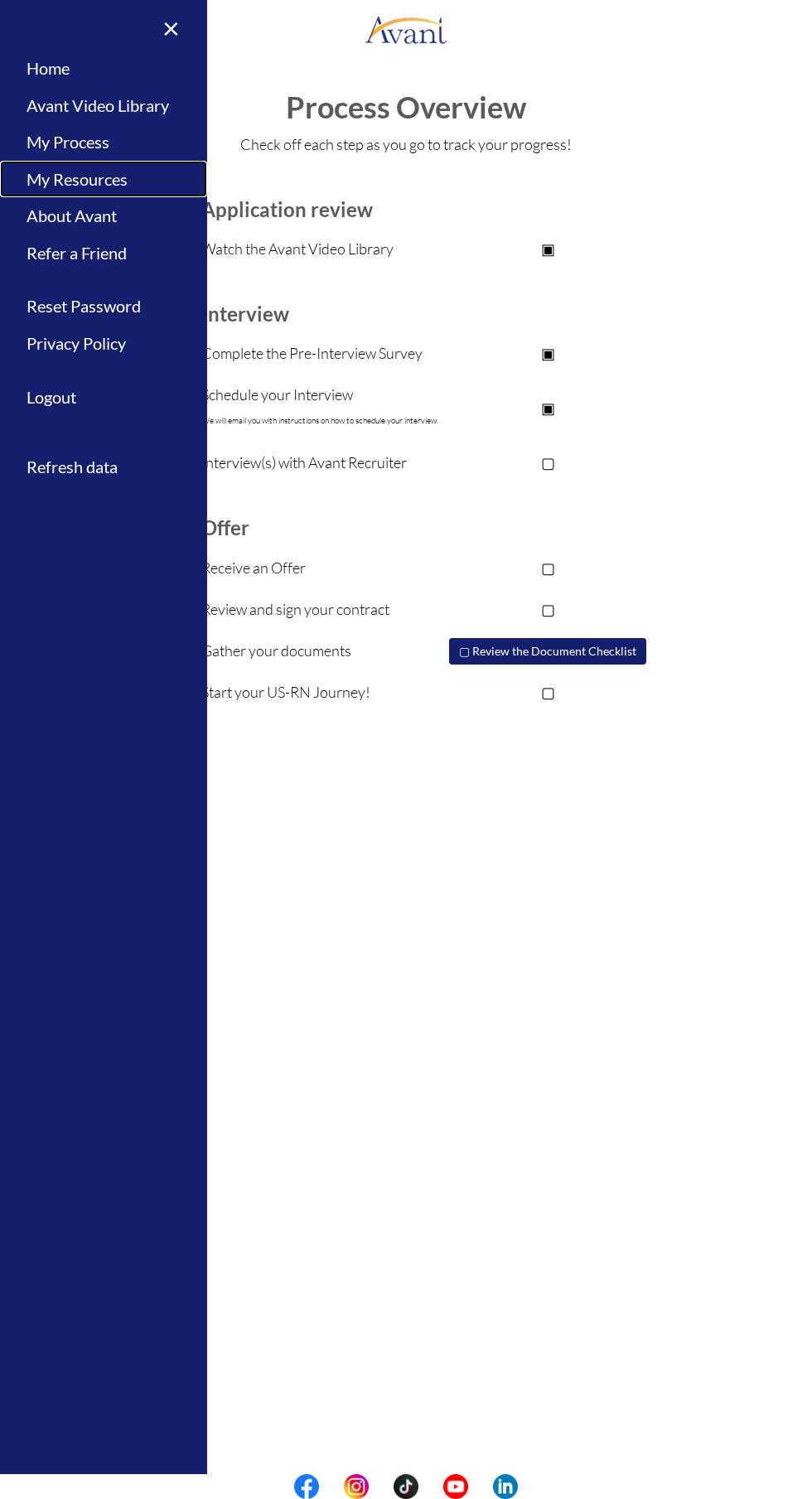
click at [120, 180] on link "My Resources" at bounding box center [103, 179] width 207 height 37
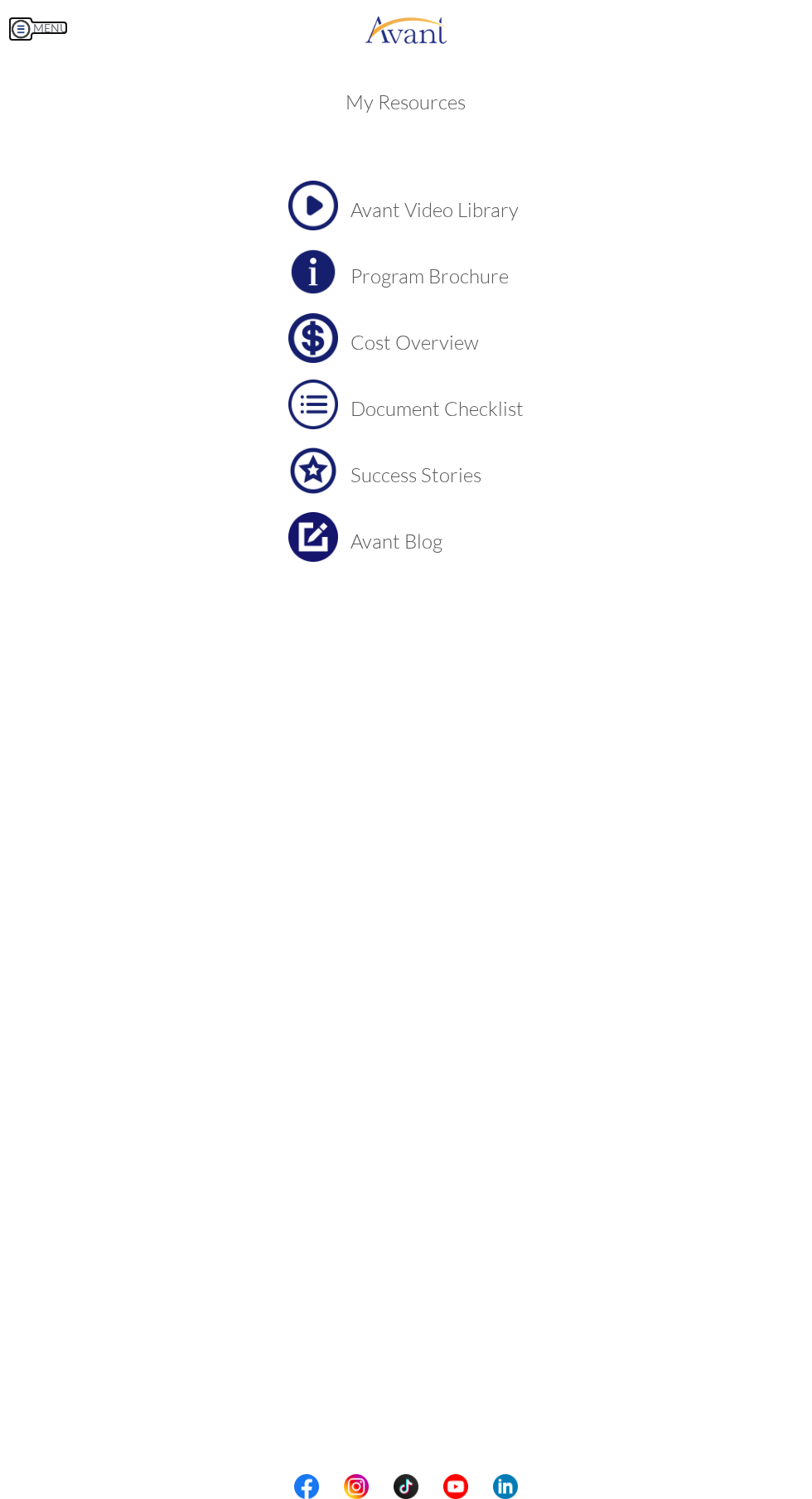
click at [20, 28] on img at bounding box center [20, 29] width 25 height 25
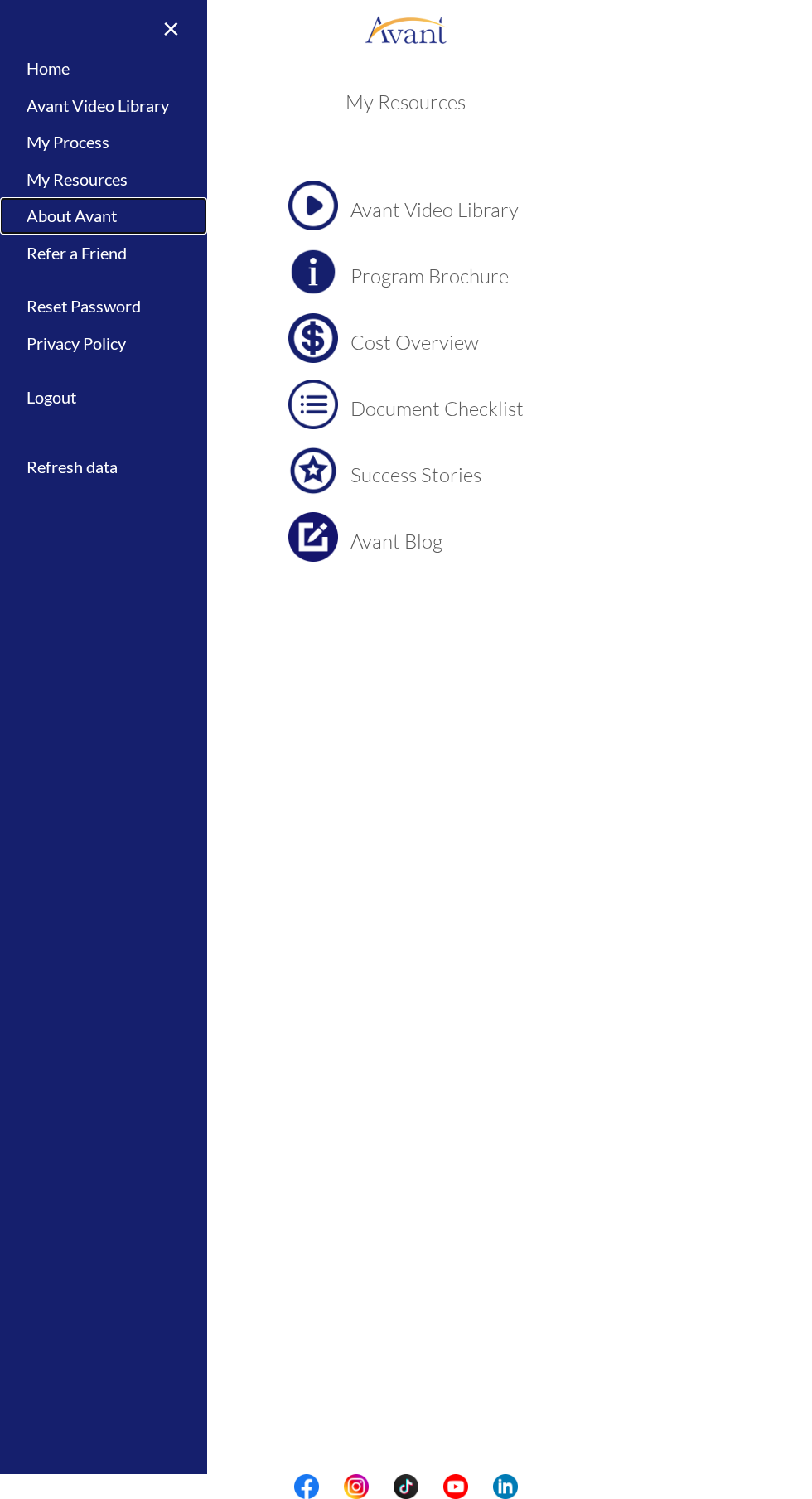
click at [99, 209] on link "About Avant" at bounding box center [103, 216] width 207 height 37
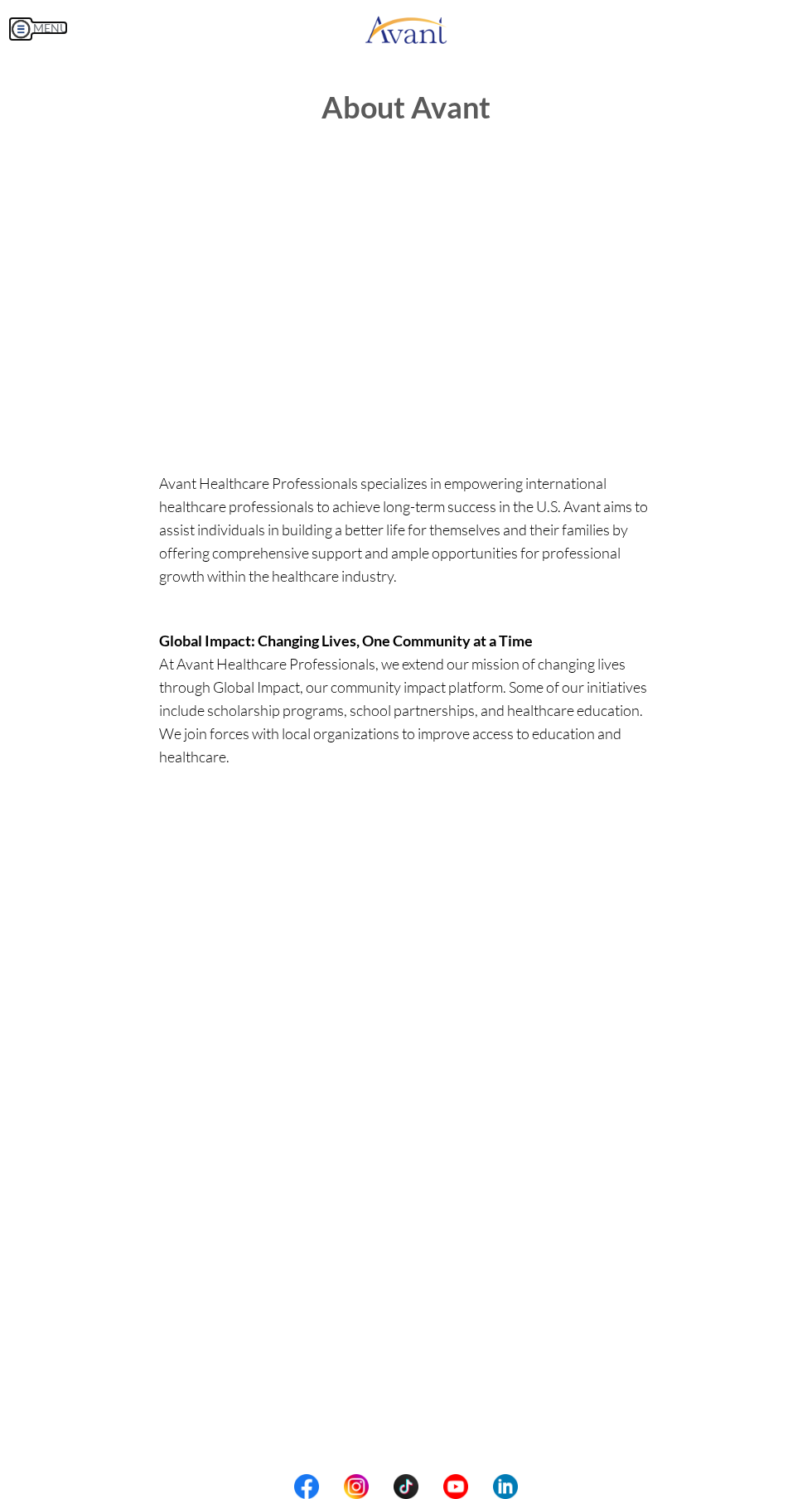
click at [51, 27] on link "MENU" at bounding box center [38, 27] width 60 height 14
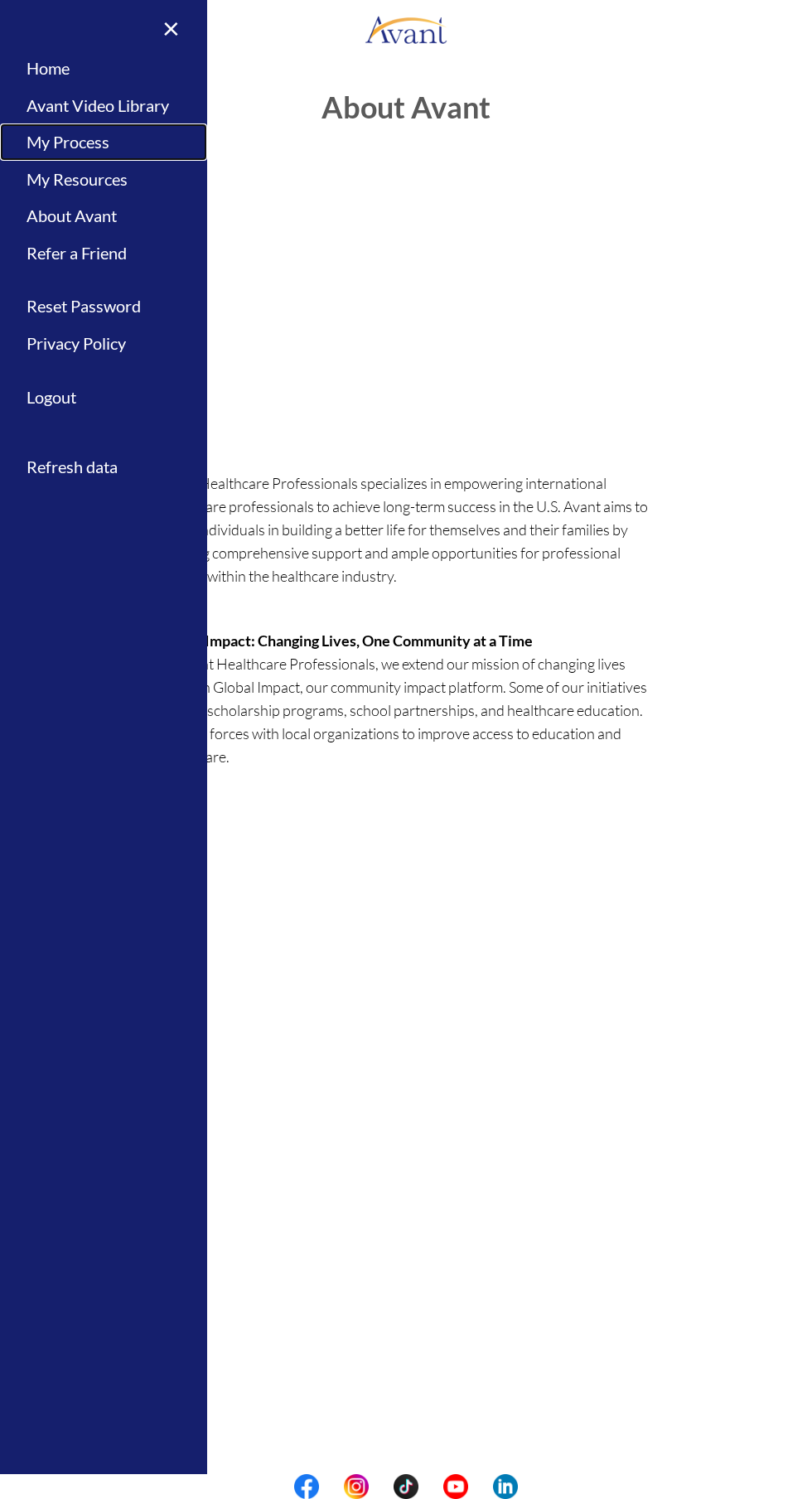
click at [88, 139] on link "My Process" at bounding box center [103, 142] width 207 height 37
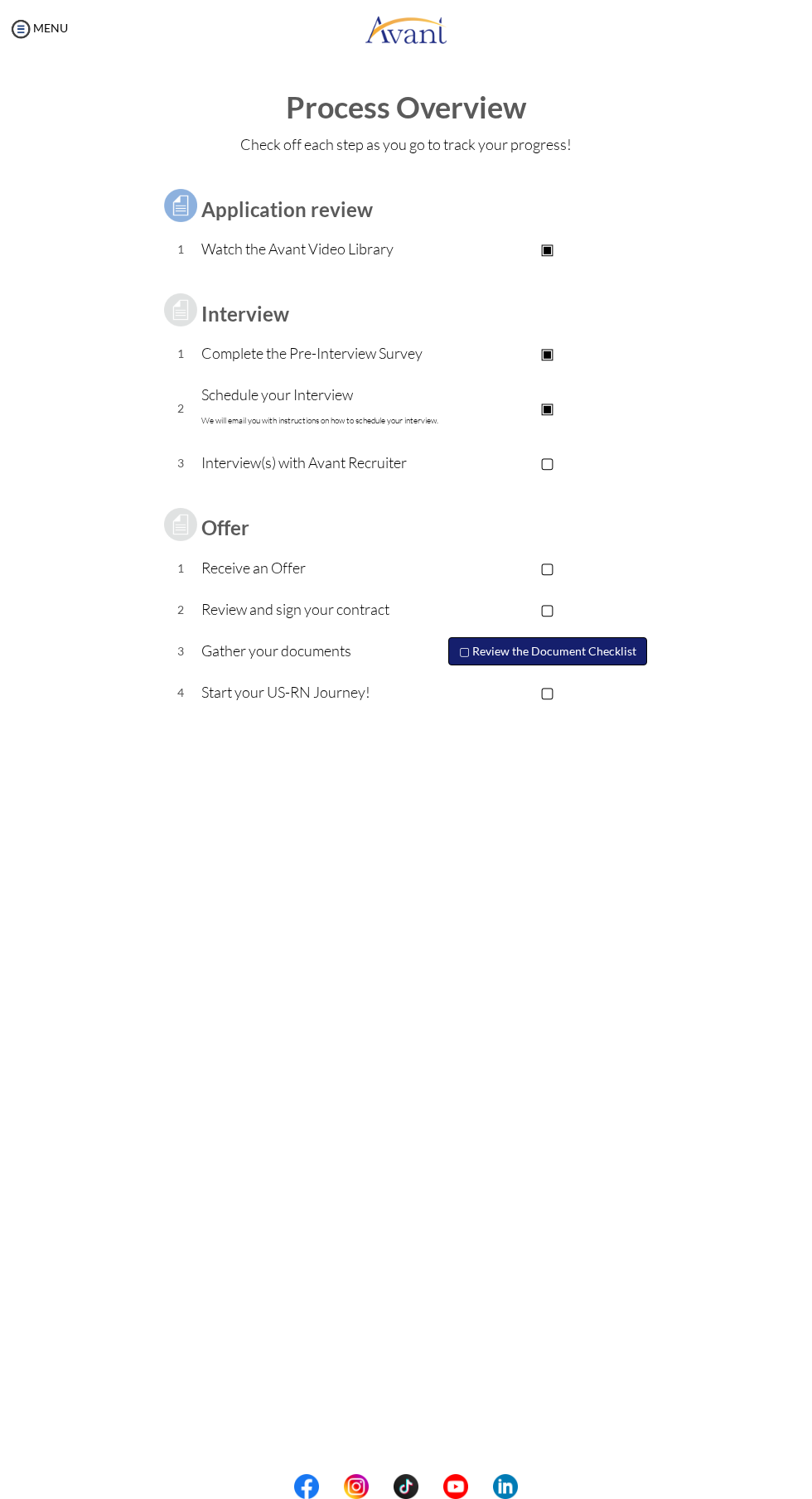
click at [626, 651] on button "▢ Review the Document Checklist" at bounding box center [547, 652] width 198 height 28
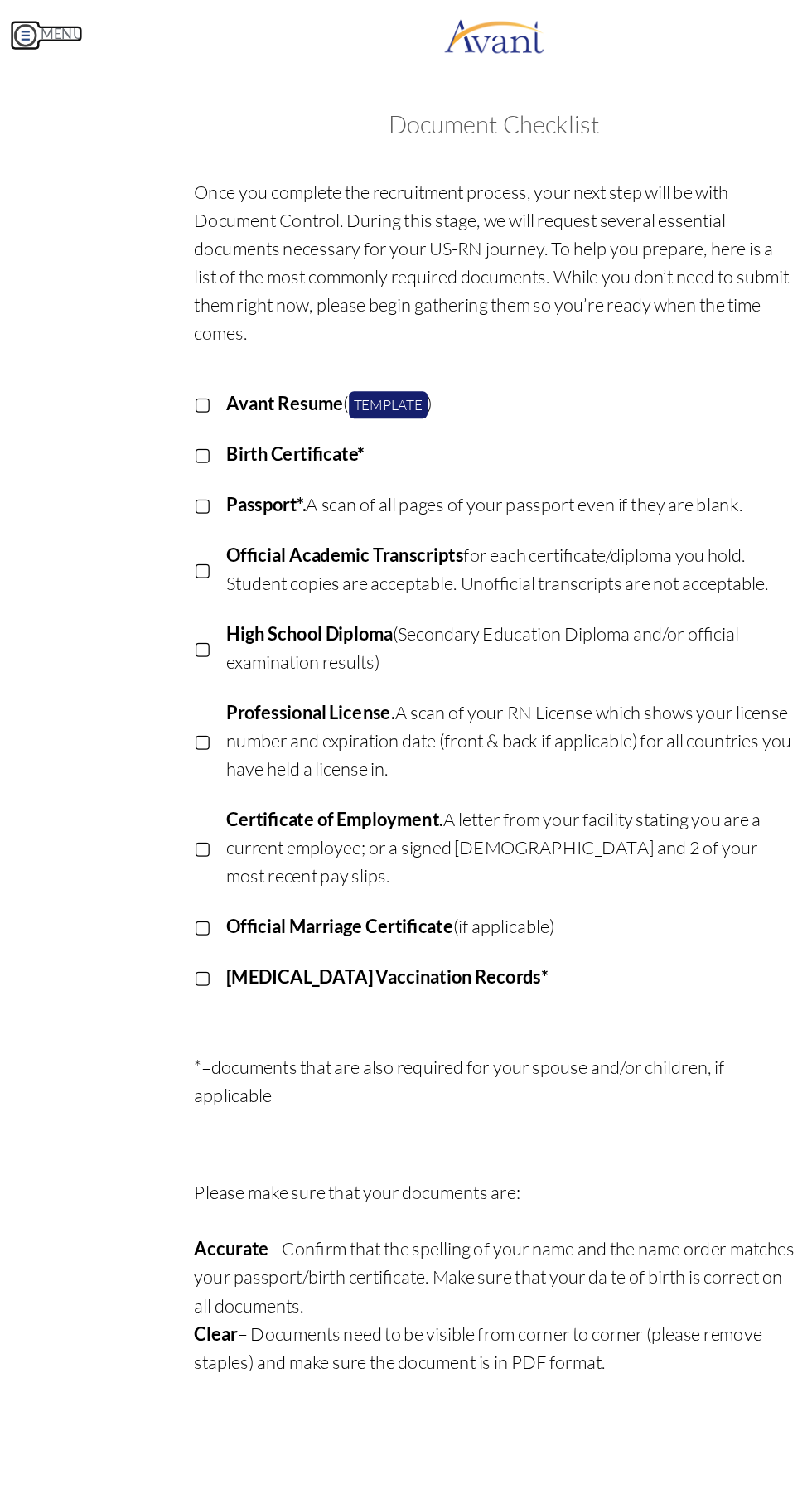
click at [41, 32] on link "MENU" at bounding box center [38, 27] width 60 height 14
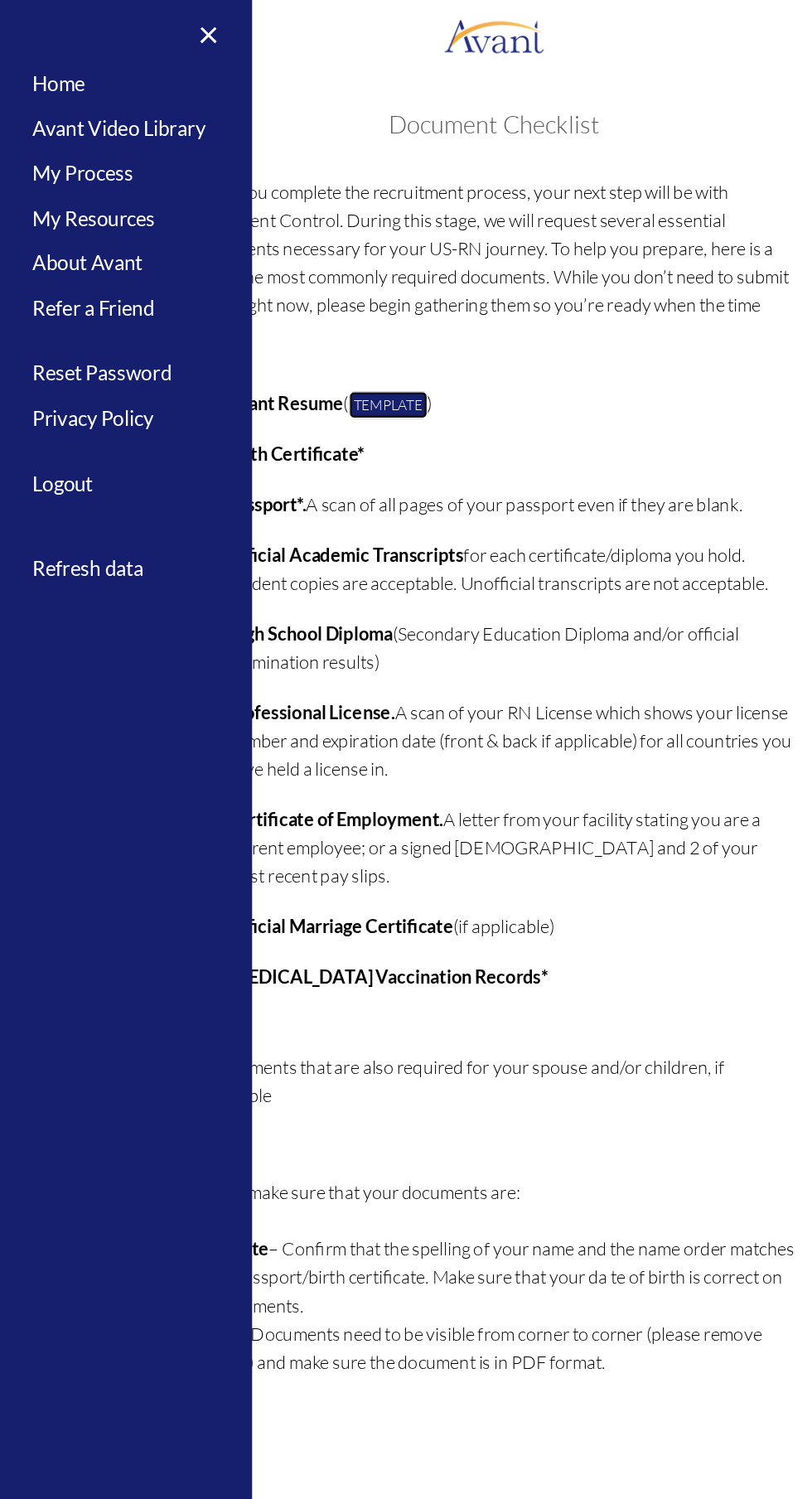
click at [323, 329] on link "Template" at bounding box center [318, 332] width 64 height 22
click at [62, 60] on link "Home" at bounding box center [103, 68] width 207 height 37
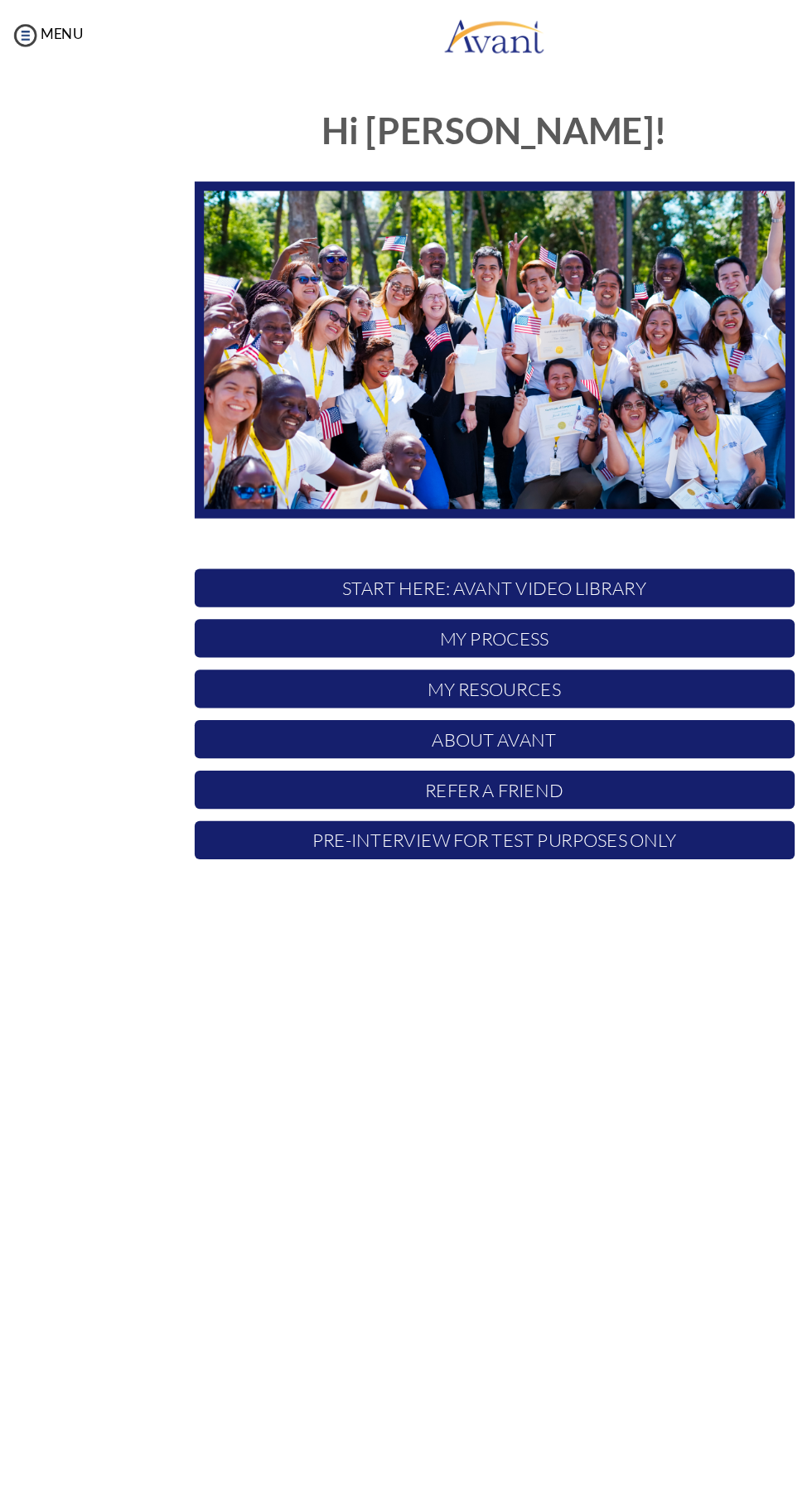
click at [292, 690] on p "Pre-Interview for test purposes only" at bounding box center [406, 690] width 493 height 32
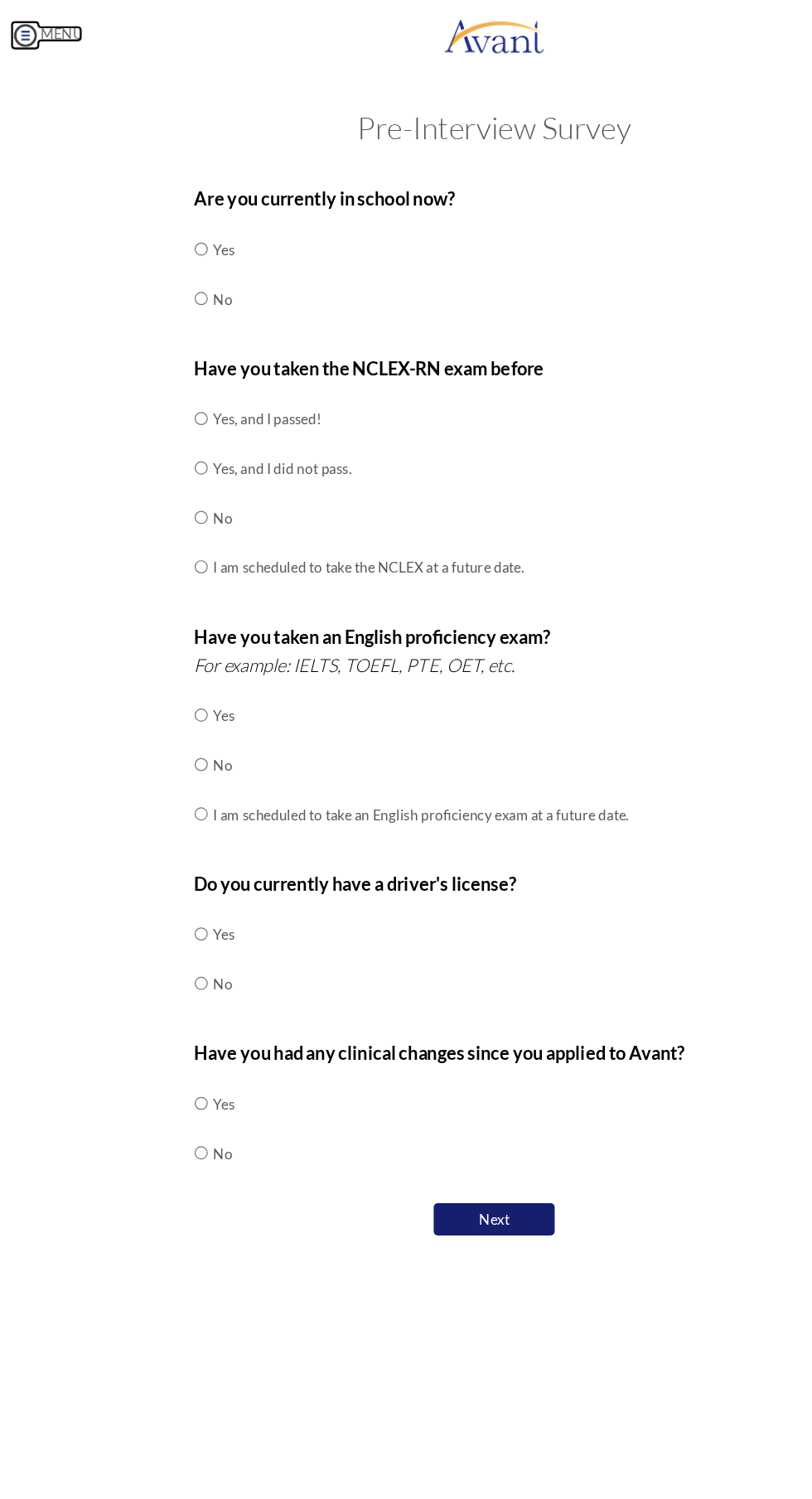
click at [43, 20] on link "MENU" at bounding box center [38, 27] width 60 height 14
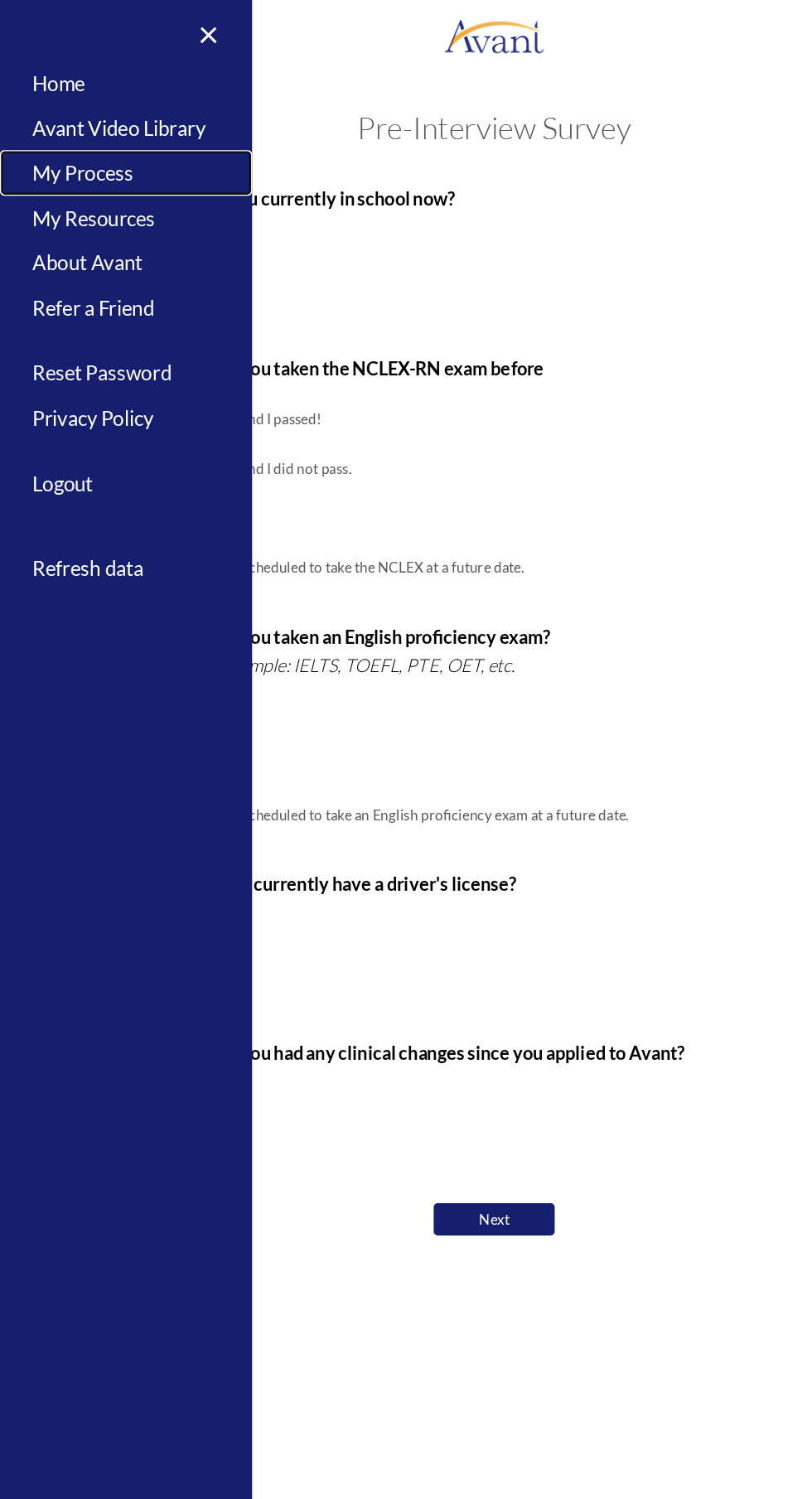
click at [72, 135] on link "My Process" at bounding box center [103, 142] width 207 height 37
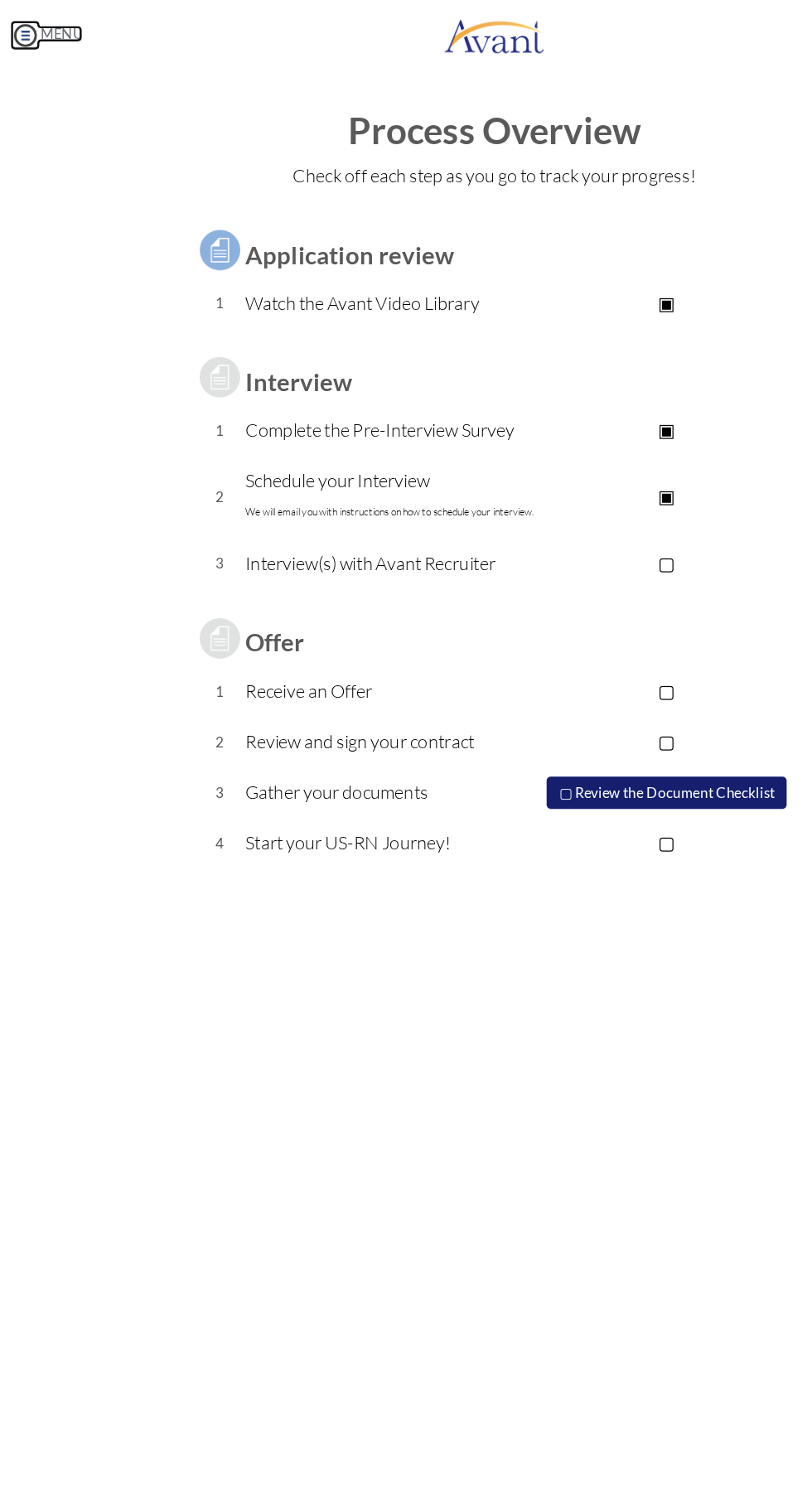
click at [40, 27] on link "MENU" at bounding box center [38, 27] width 60 height 14
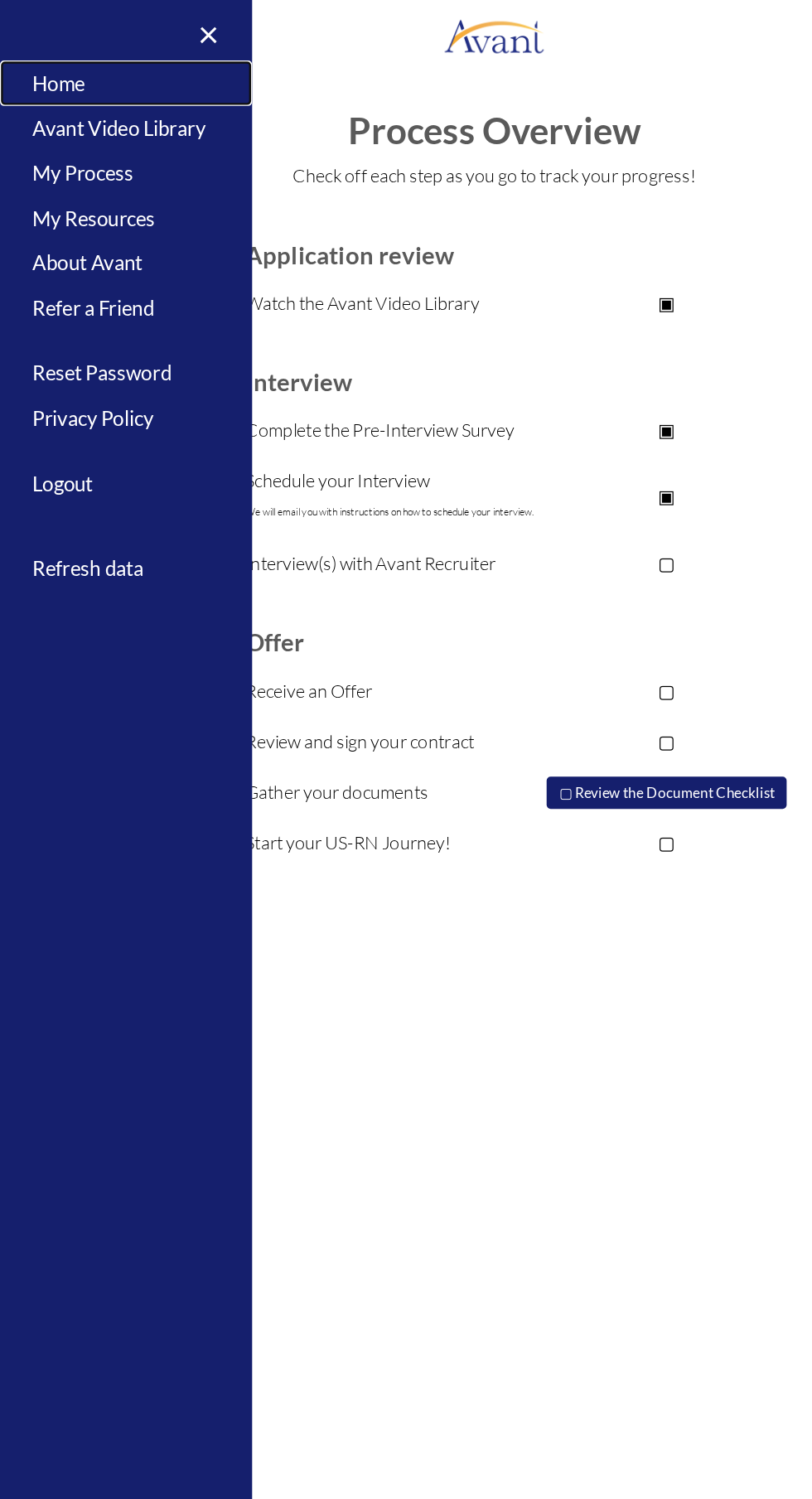
click at [49, 67] on link "Home" at bounding box center [103, 68] width 207 height 37
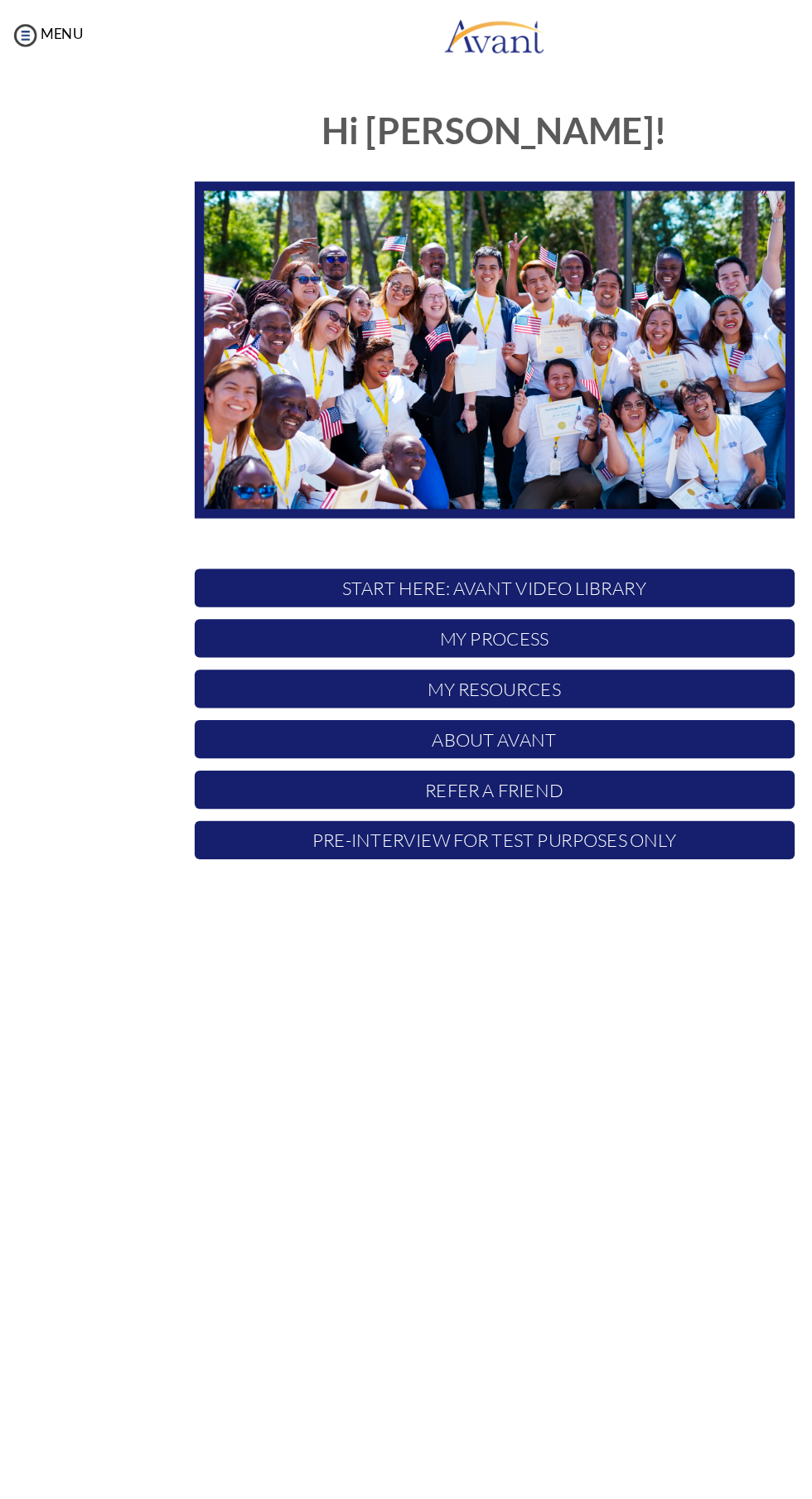
click at [294, 697] on p "Pre-Interview for test purposes only" at bounding box center [406, 690] width 493 height 32
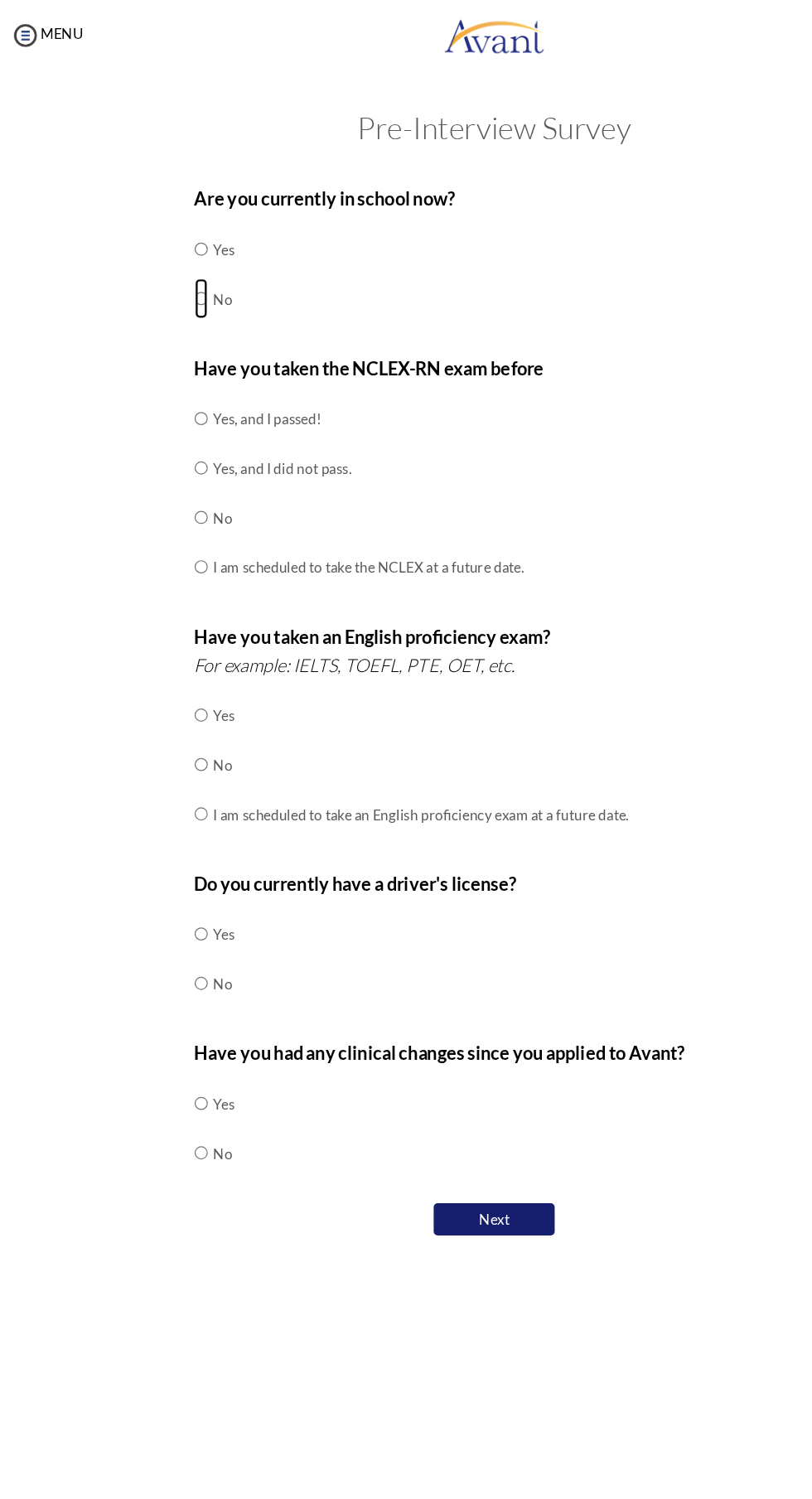
click at [166, 221] on input "radio" at bounding box center [165, 205] width 11 height 34
radio input "true"
click at [171, 361] on input "radio" at bounding box center [165, 344] width 11 height 34
radio input "true"
click at [166, 604] on input "radio" at bounding box center [165, 587] width 11 height 34
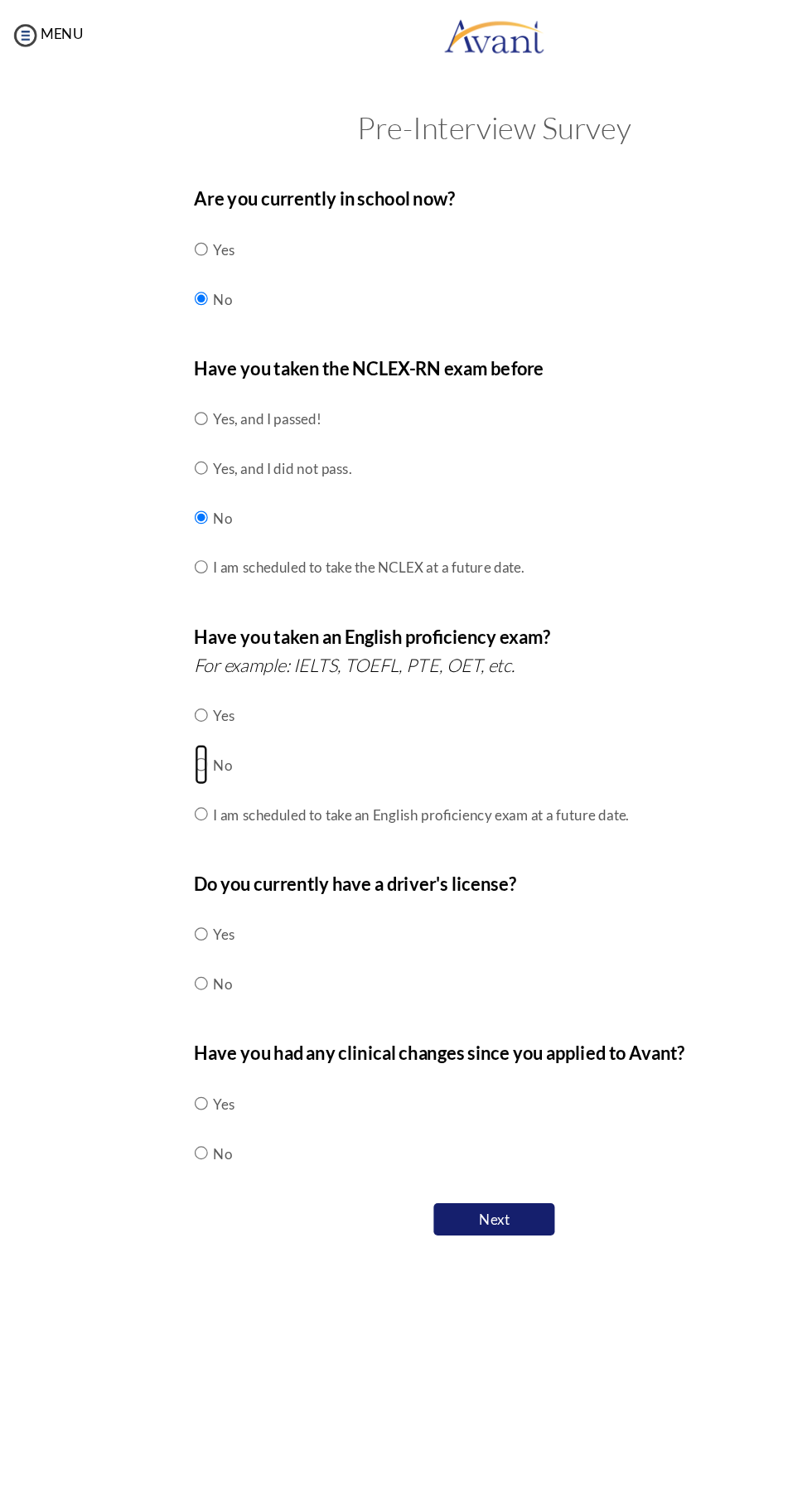
radio input "true"
click at [166, 784] on input "radio" at bounding box center [165, 767] width 11 height 34
radio input "true"
click at [163, 923] on input "radio" at bounding box center [165, 906] width 11 height 34
radio input "true"
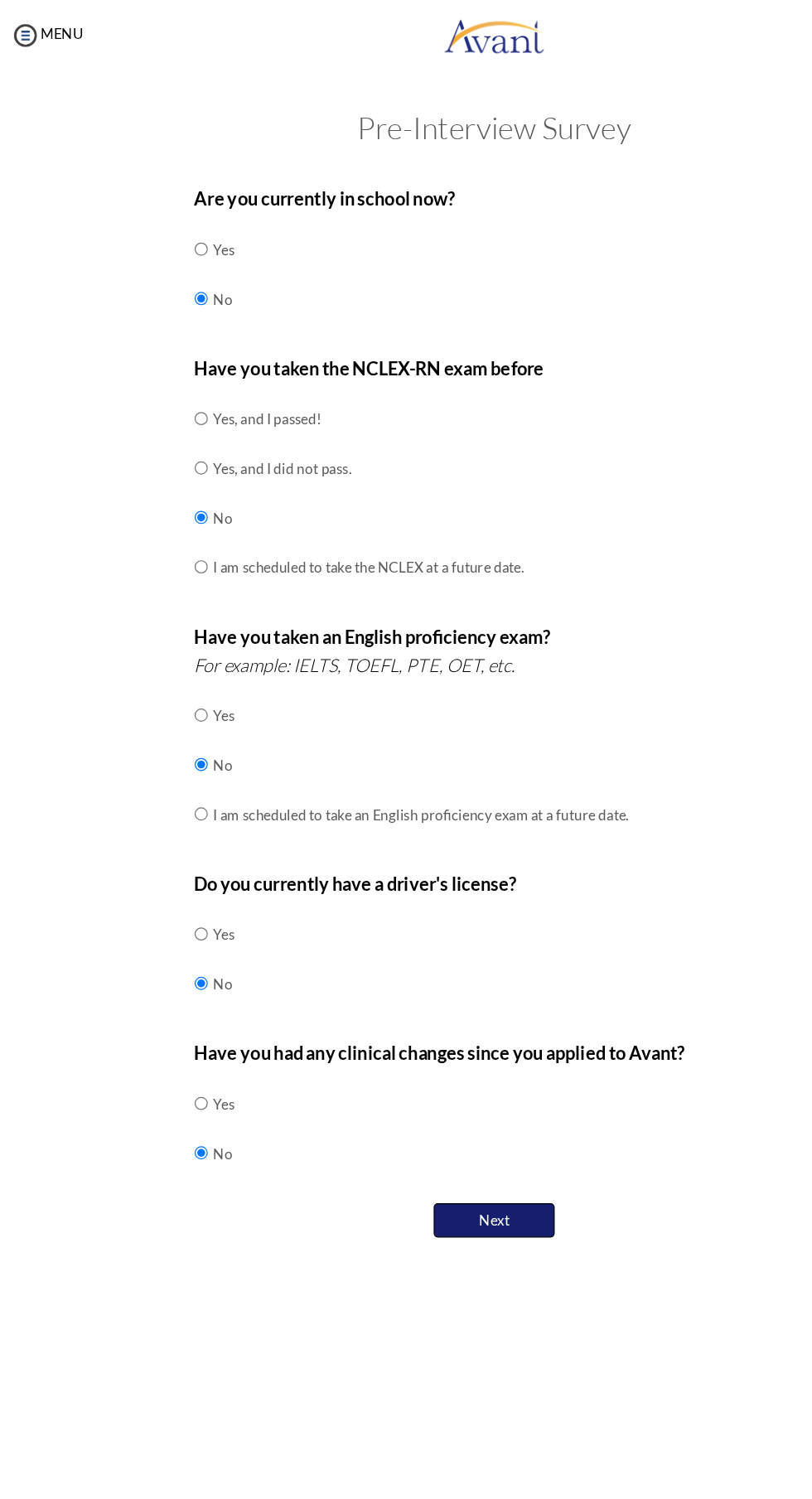
click at [398, 1010] on button "Next" at bounding box center [406, 1003] width 100 height 28
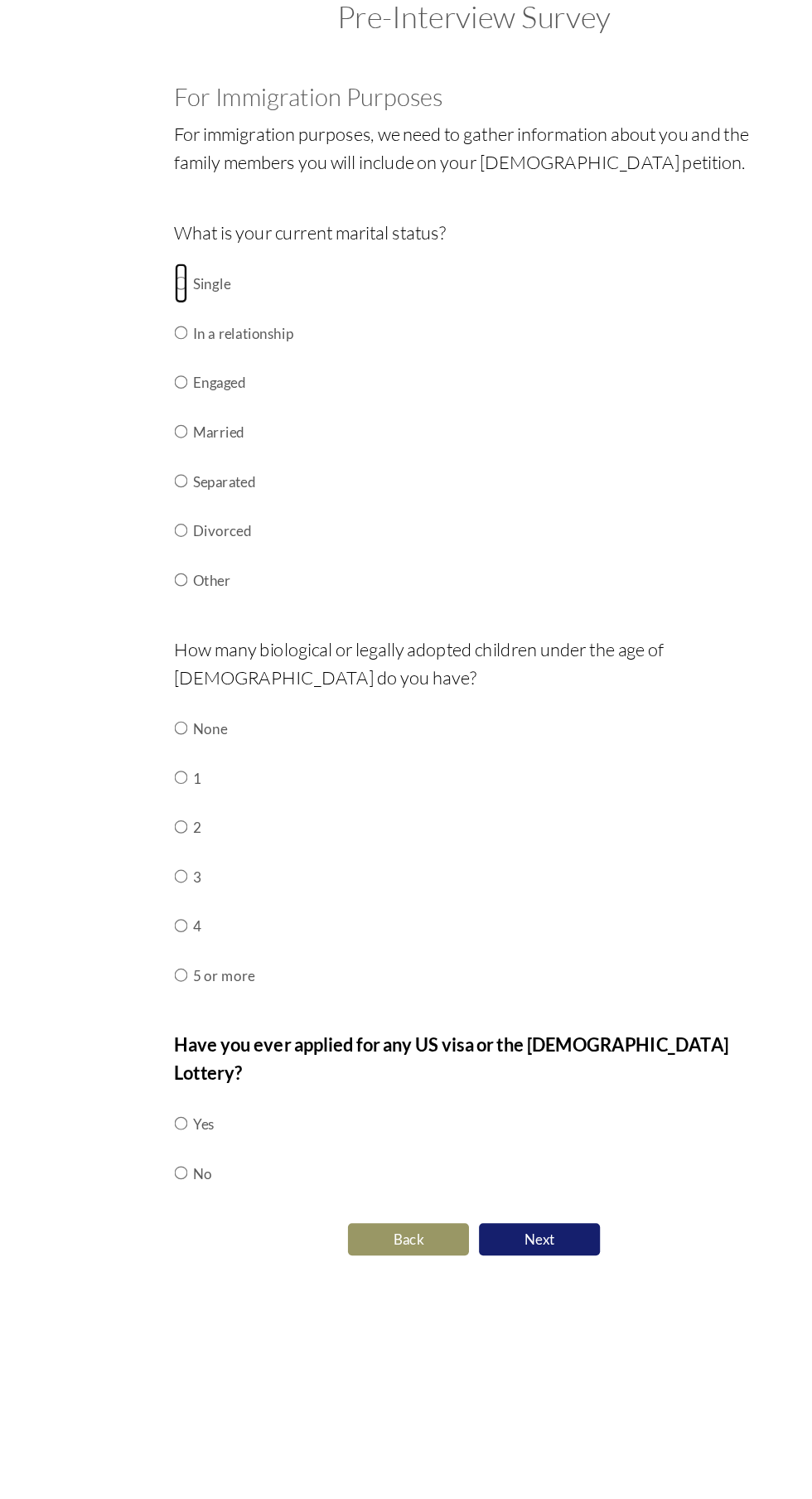
click at [171, 334] on input "radio" at bounding box center [165, 324] width 11 height 34
radio input "true"
click at [166, 688] on input "radio" at bounding box center [165, 690] width 11 height 34
radio input "true"
click at [160, 997] on input "radio" at bounding box center [165, 1014] width 11 height 34
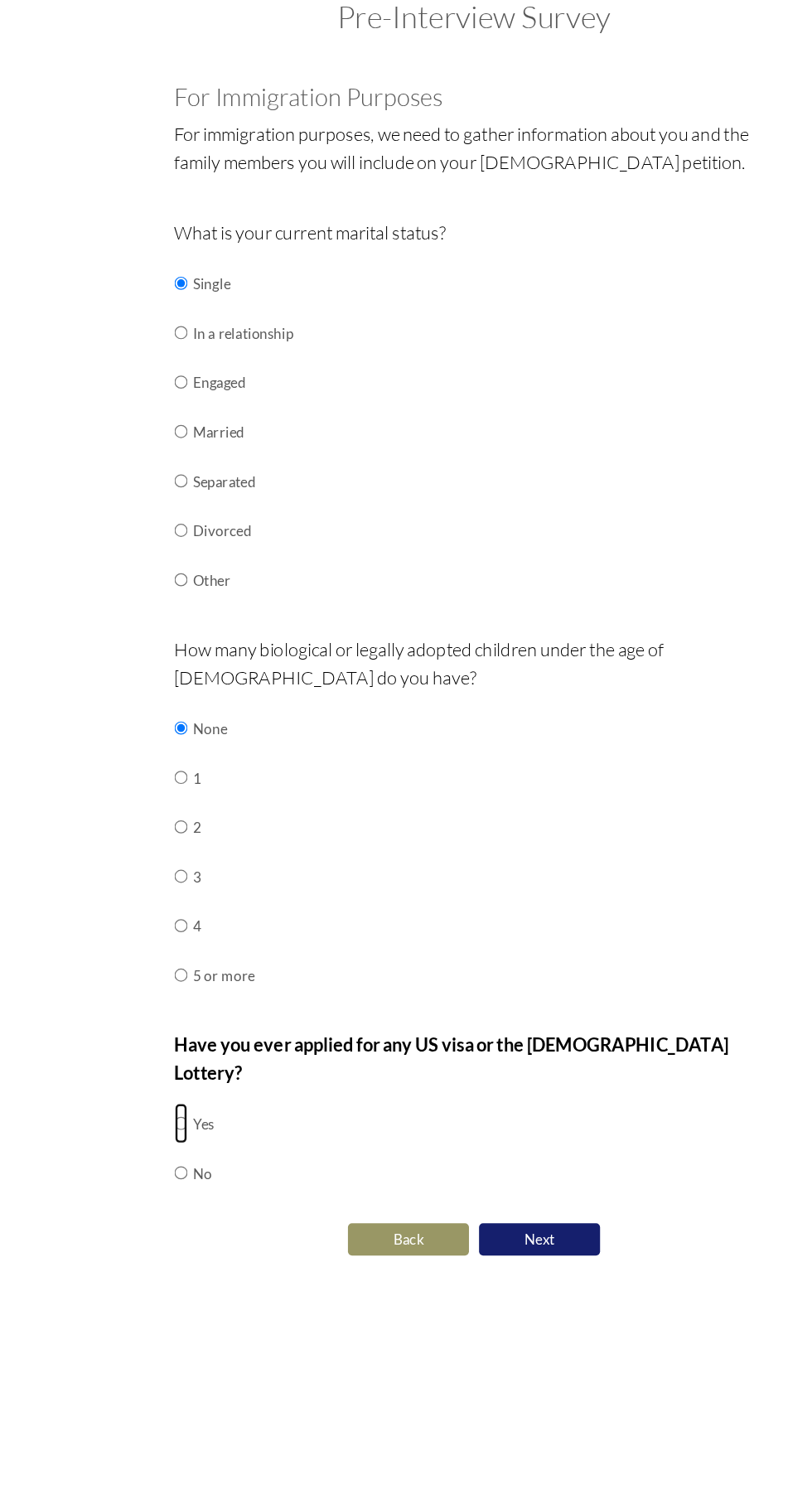
radio input "true"
click at [484, 1096] on button "Next" at bounding box center [459, 1110] width 100 height 28
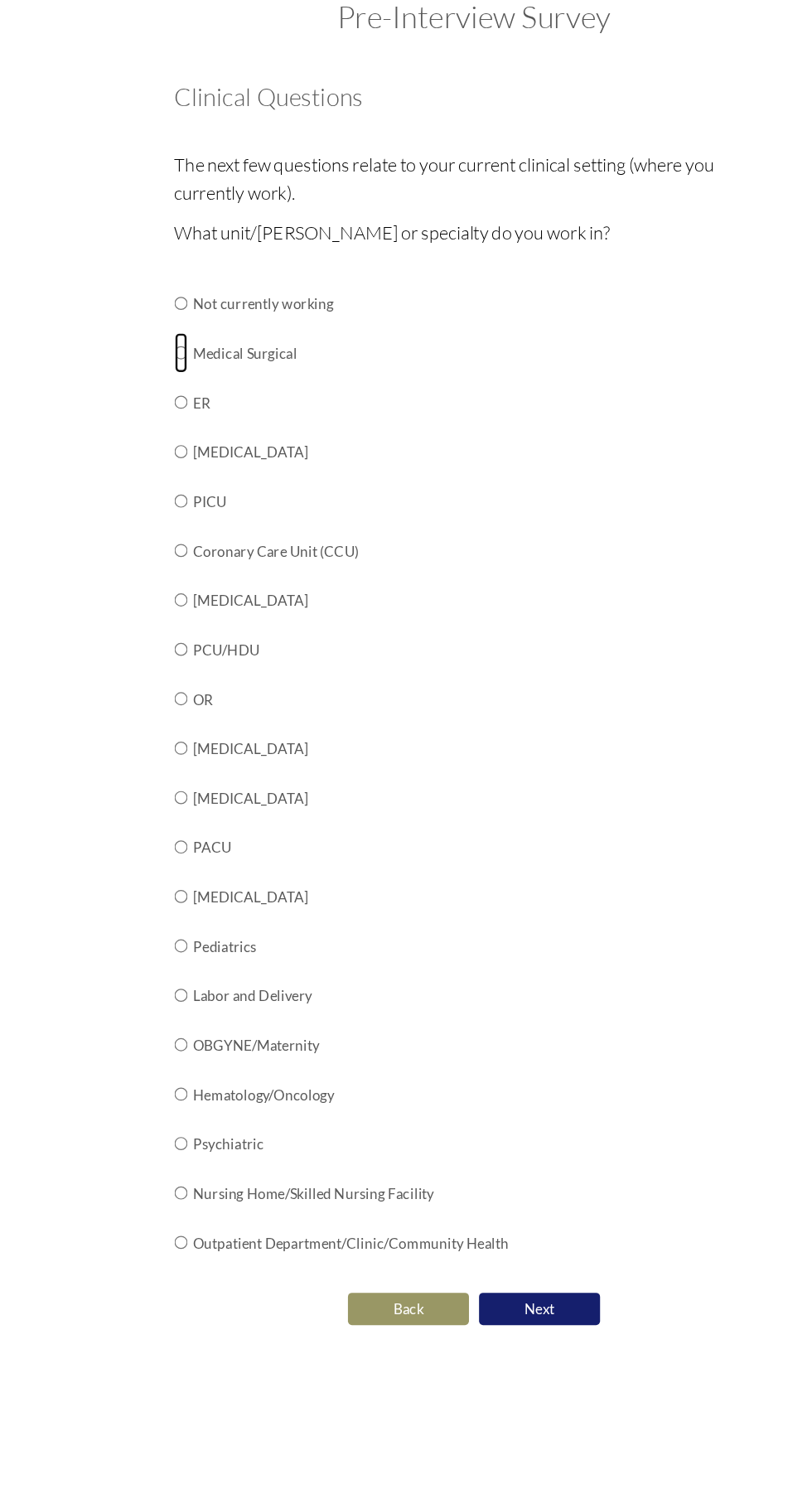
click at [166, 357] on input "radio" at bounding box center [165, 340] width 11 height 34
radio input "true"
click at [486, 1172] on button "Next" at bounding box center [459, 1167] width 100 height 28
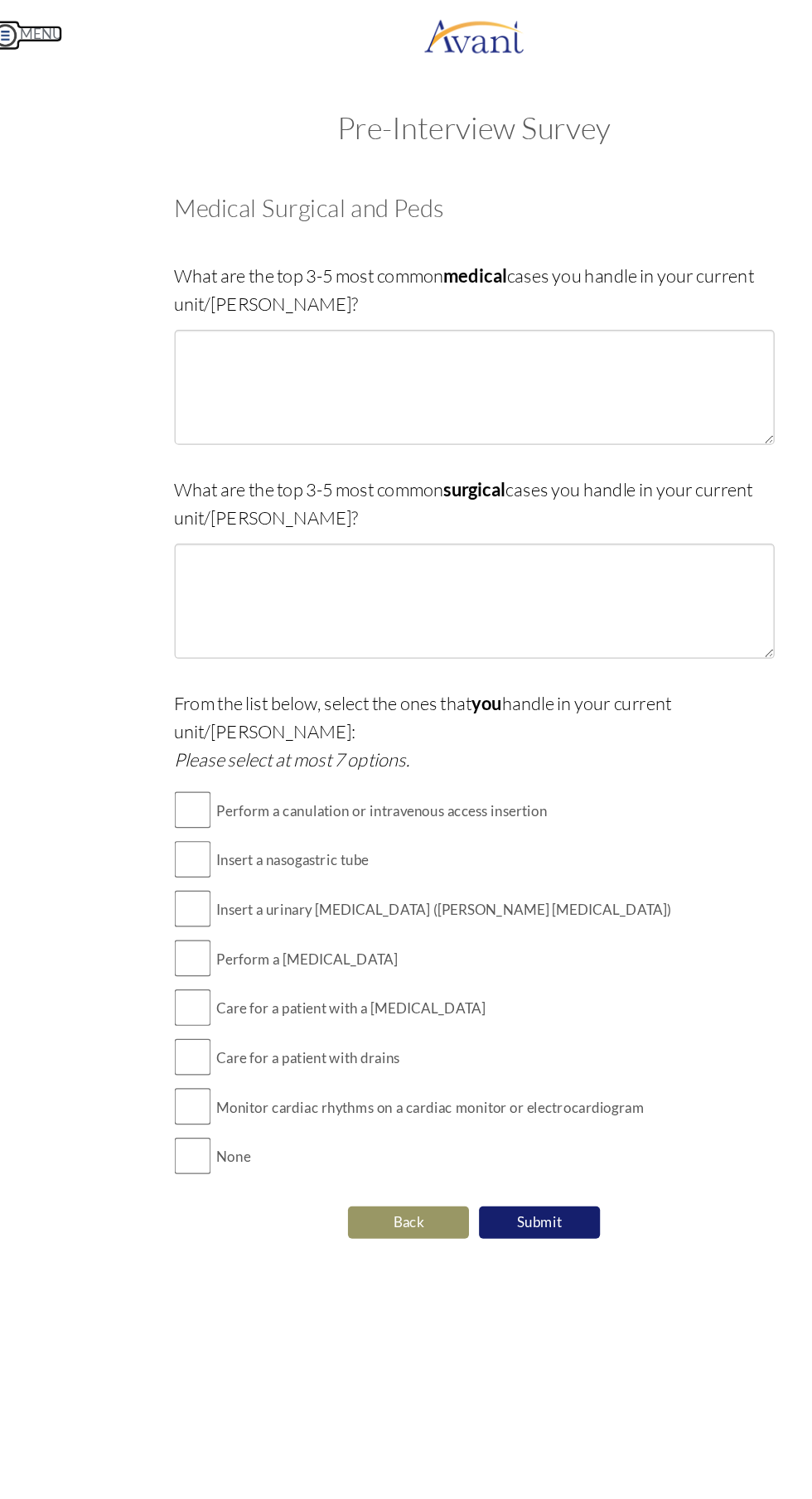
click at [50, 29] on link "MENU" at bounding box center [38, 27] width 60 height 14
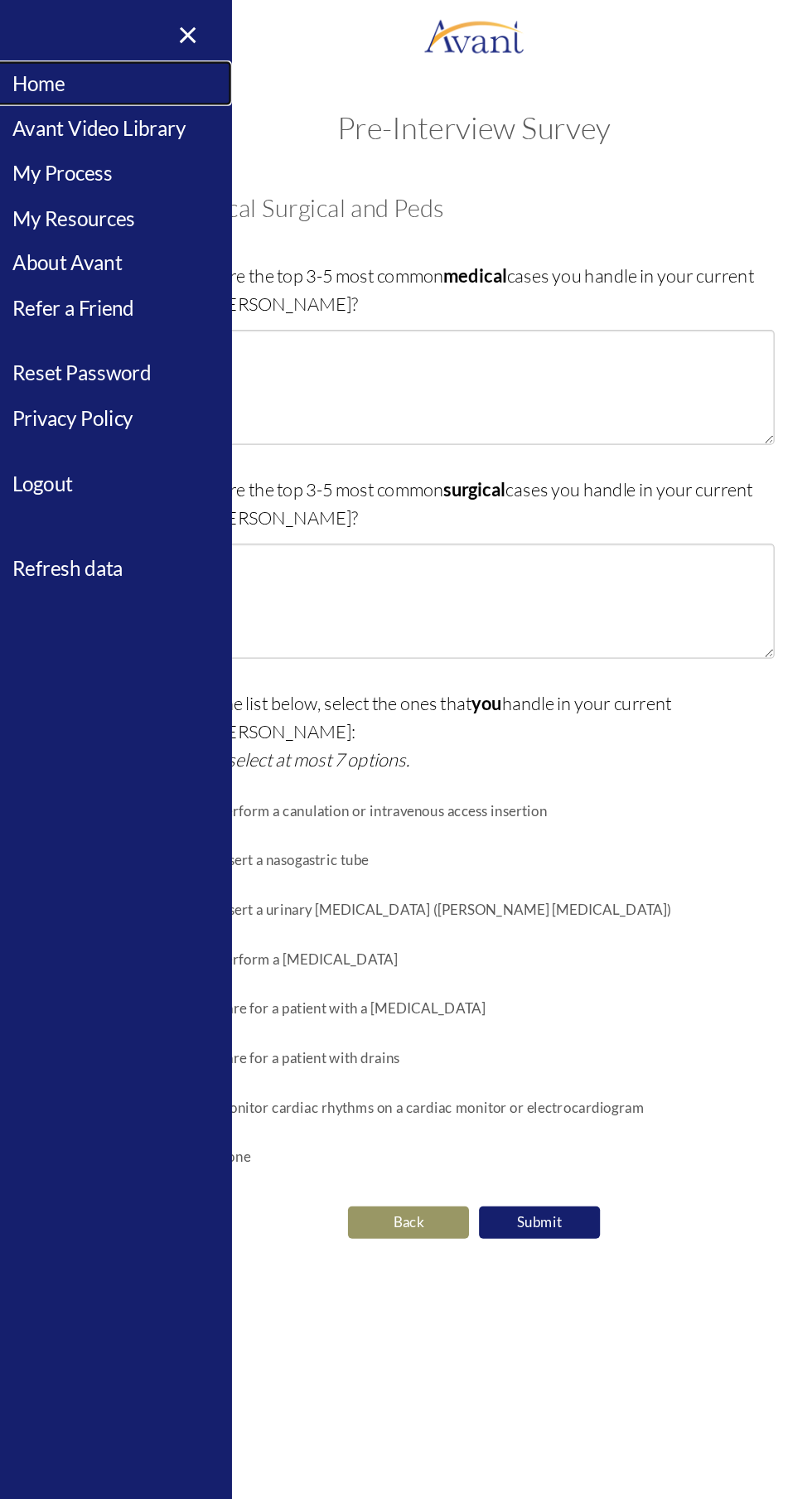
click at [67, 63] on link "Home" at bounding box center [103, 68] width 207 height 37
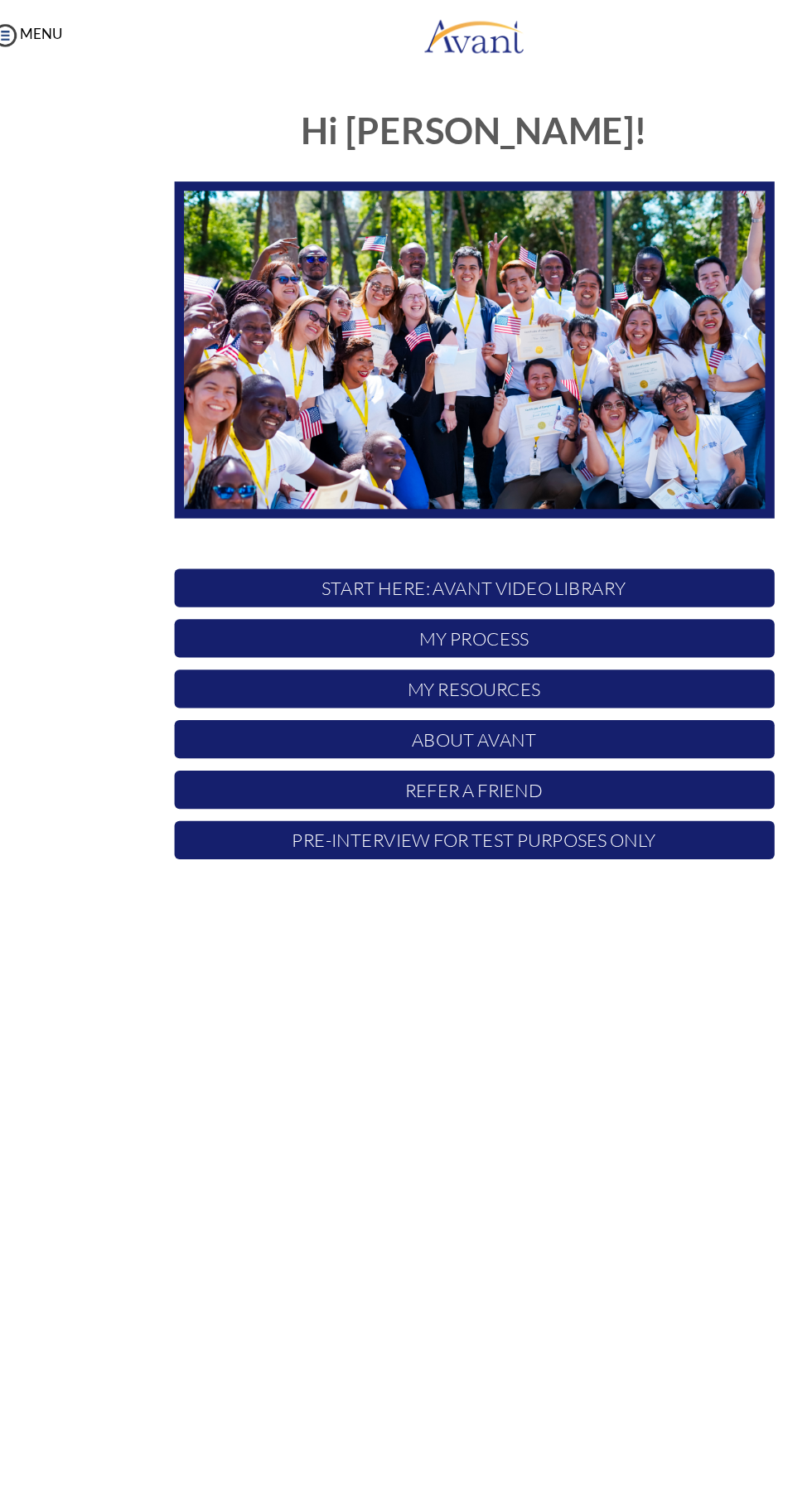
click at [276, 514] on p "My Process" at bounding box center [406, 525] width 493 height 32
